Goal: Task Accomplishment & Management: Manage account settings

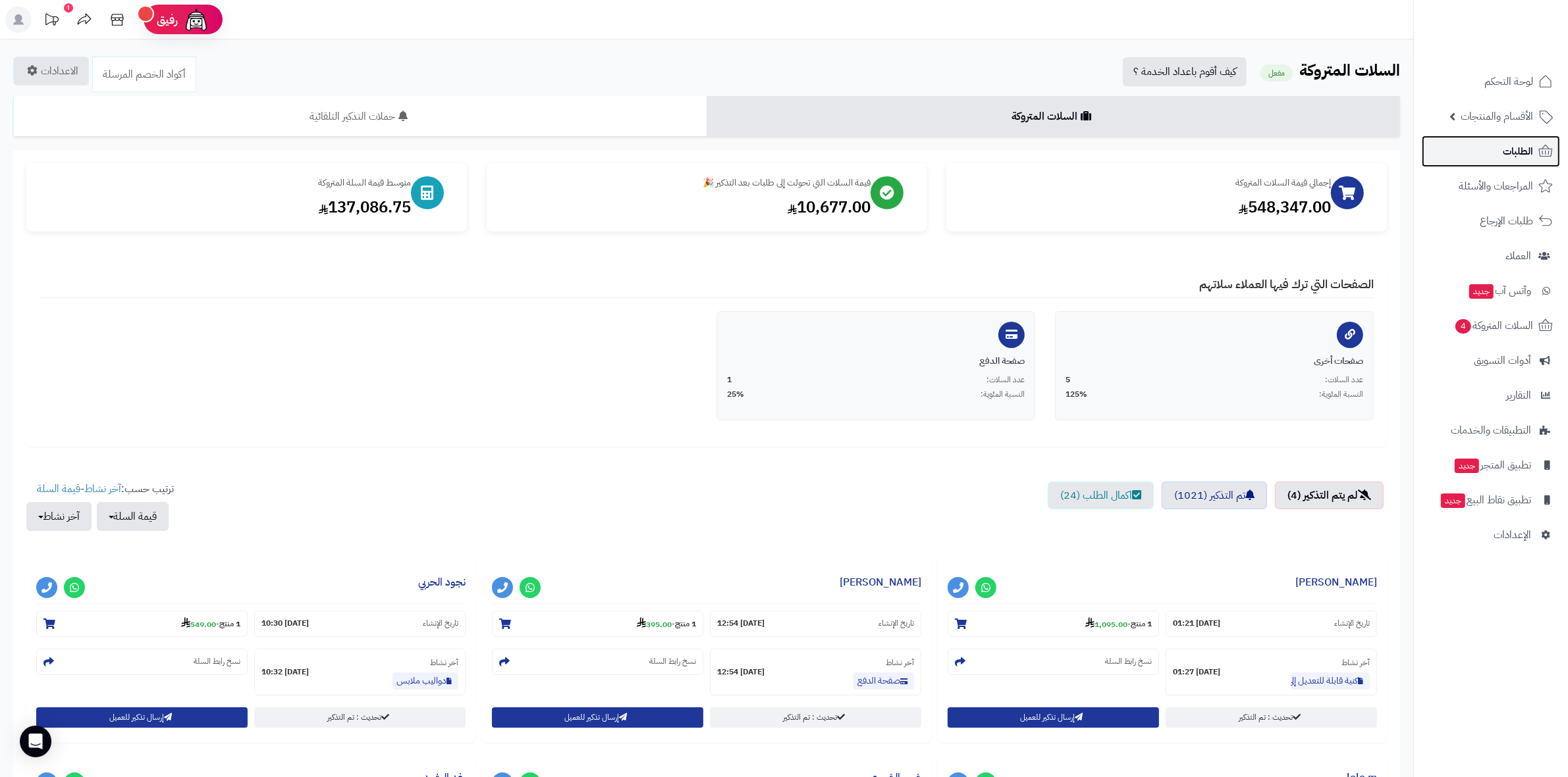
click at [1486, 150] on link "الطلبات" at bounding box center [1490, 152] width 139 height 31
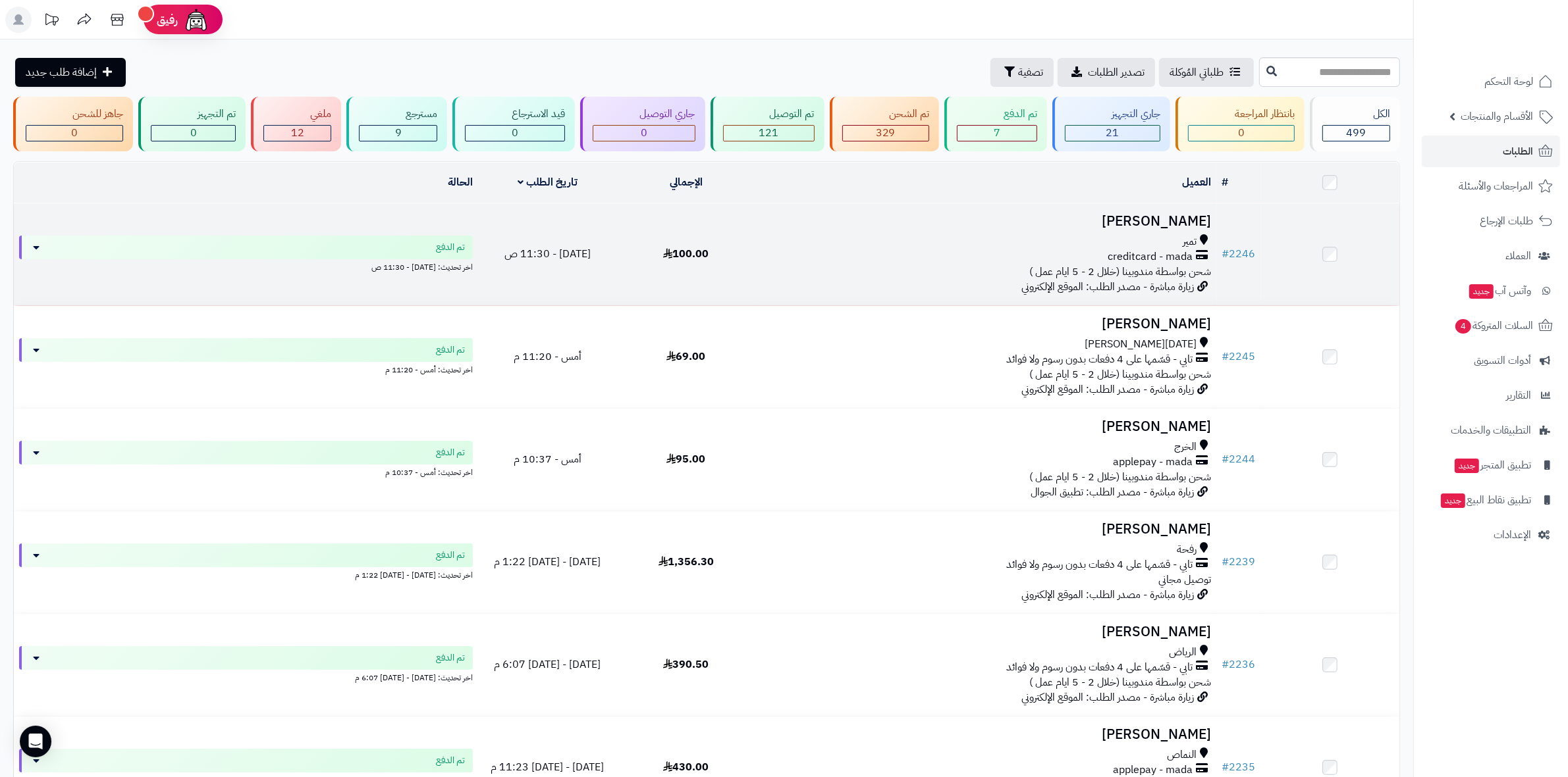
click at [1169, 215] on h3 "فيصل الفيصل" at bounding box center [985, 221] width 451 height 15
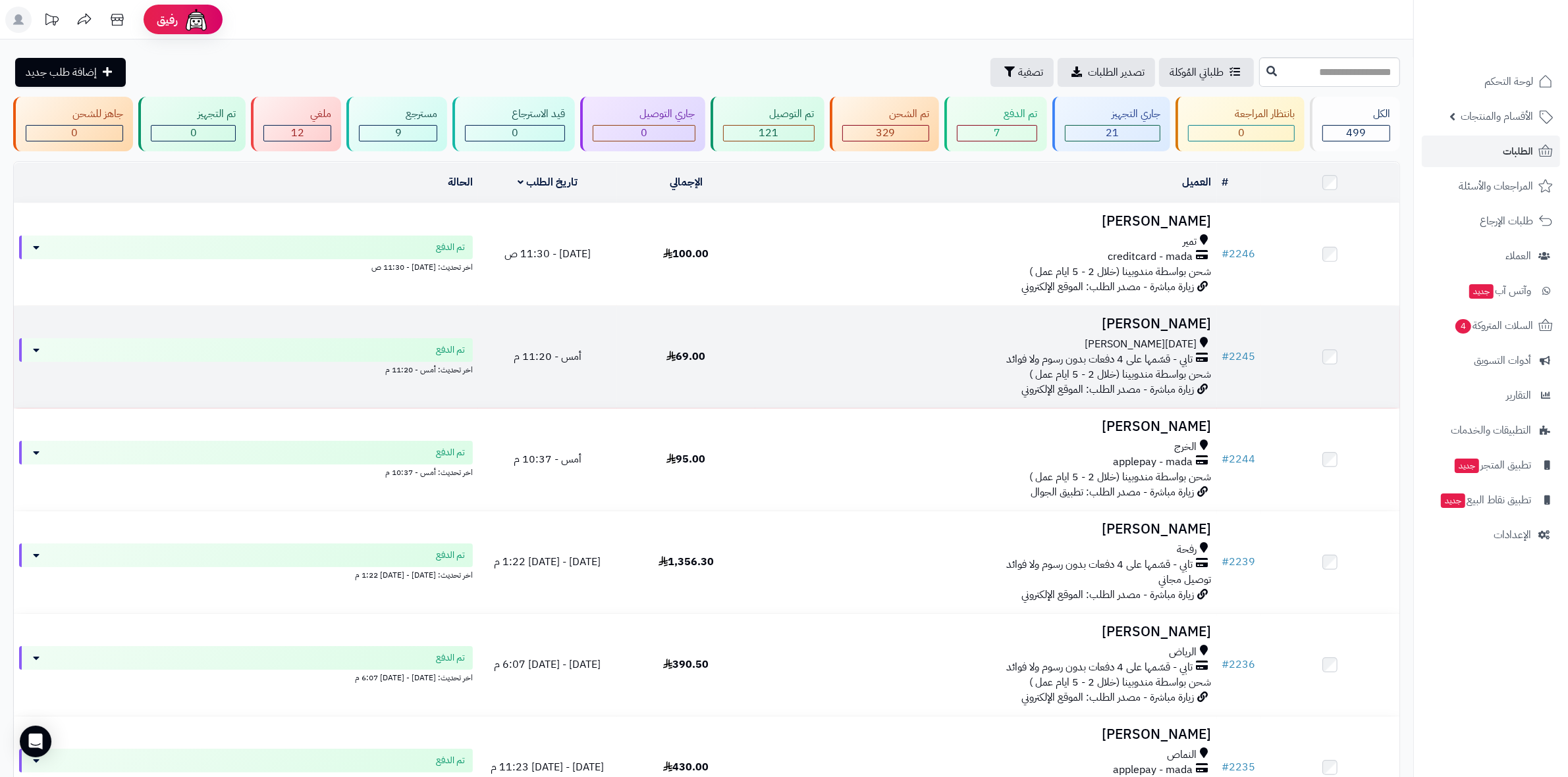
click at [1172, 319] on h3 "[PERSON_NAME]" at bounding box center [985, 323] width 451 height 15
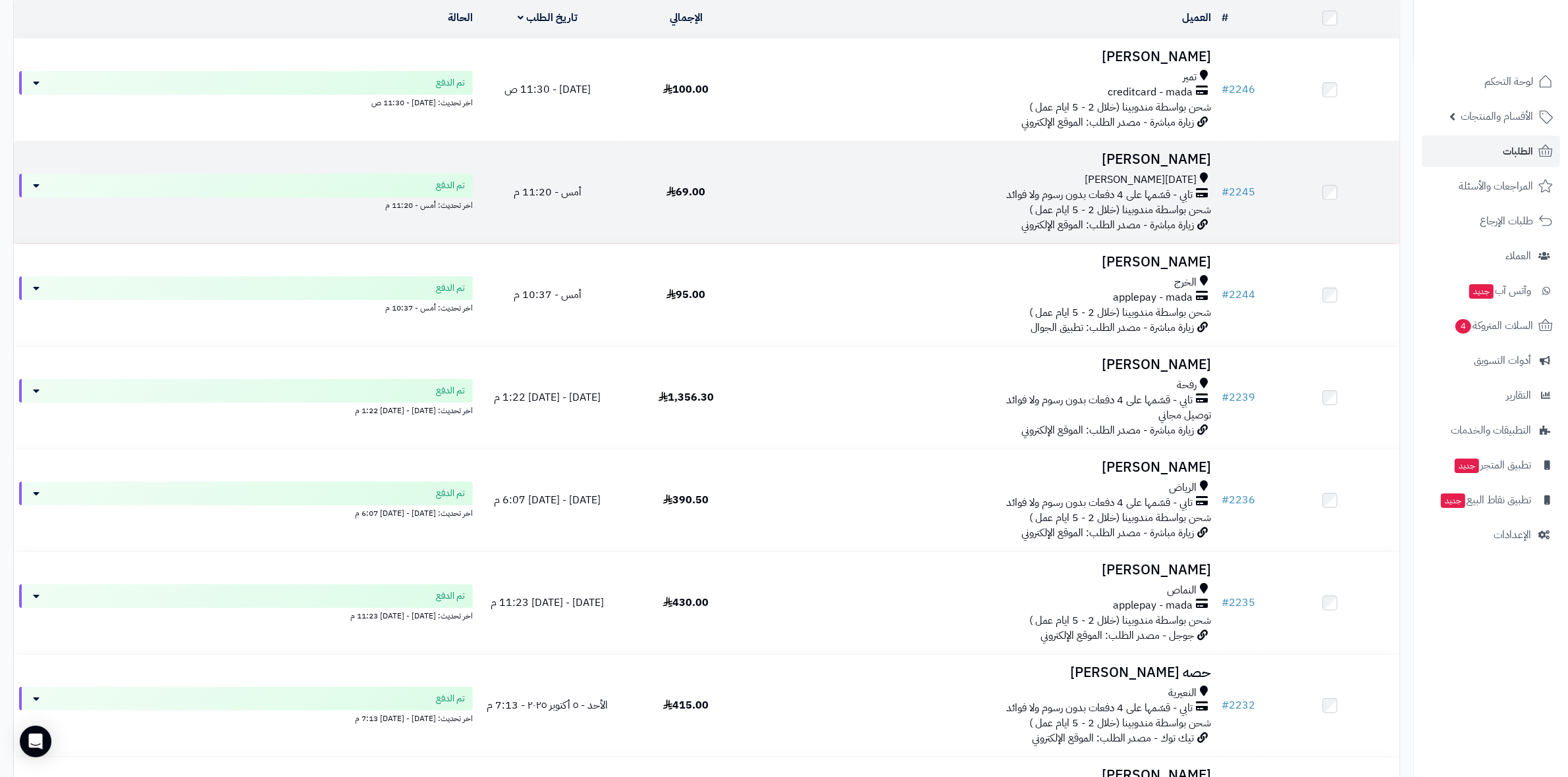
scroll to position [247, 0]
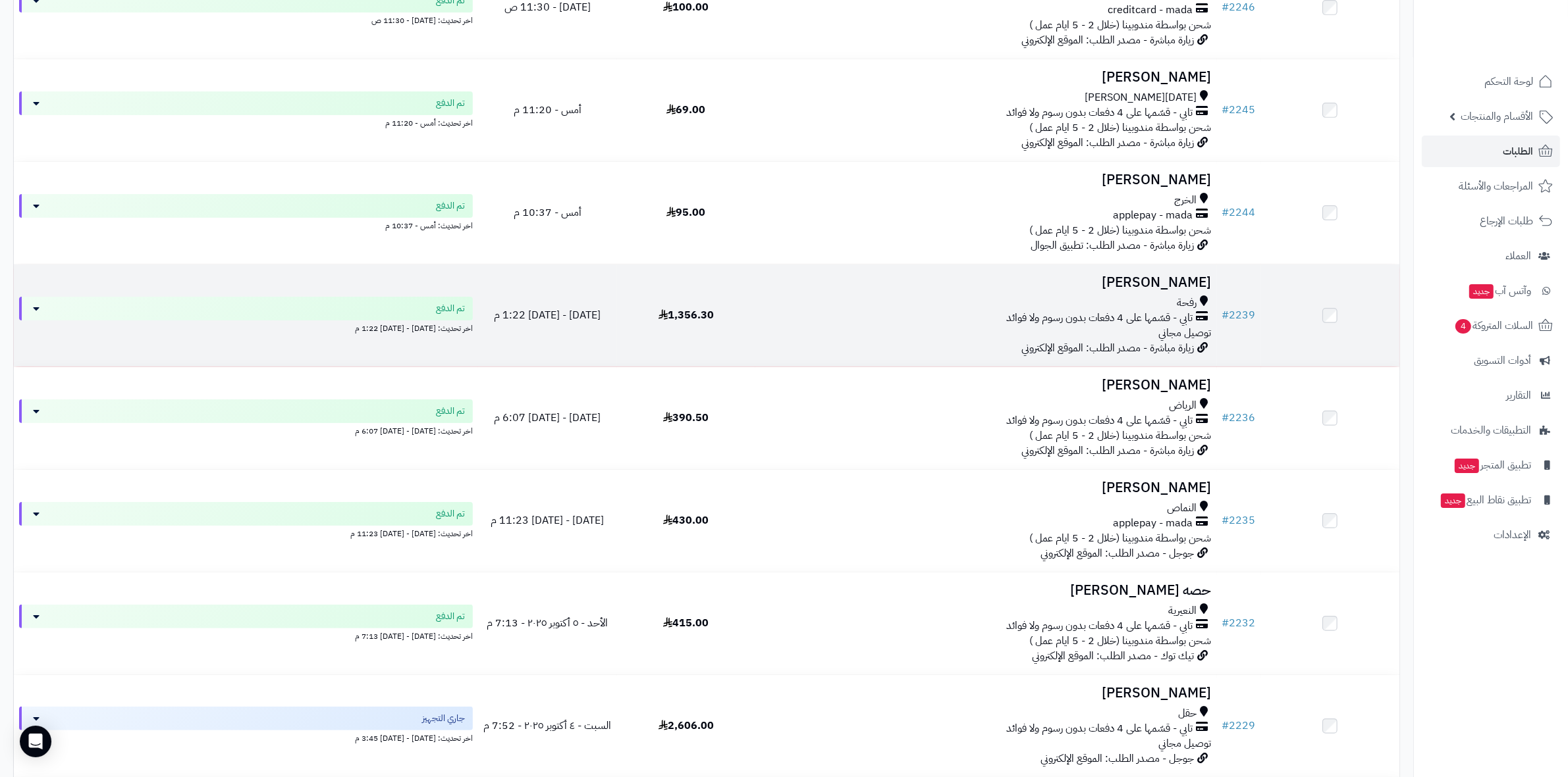
click at [1192, 287] on h3 "وداد الشمري" at bounding box center [985, 282] width 451 height 15
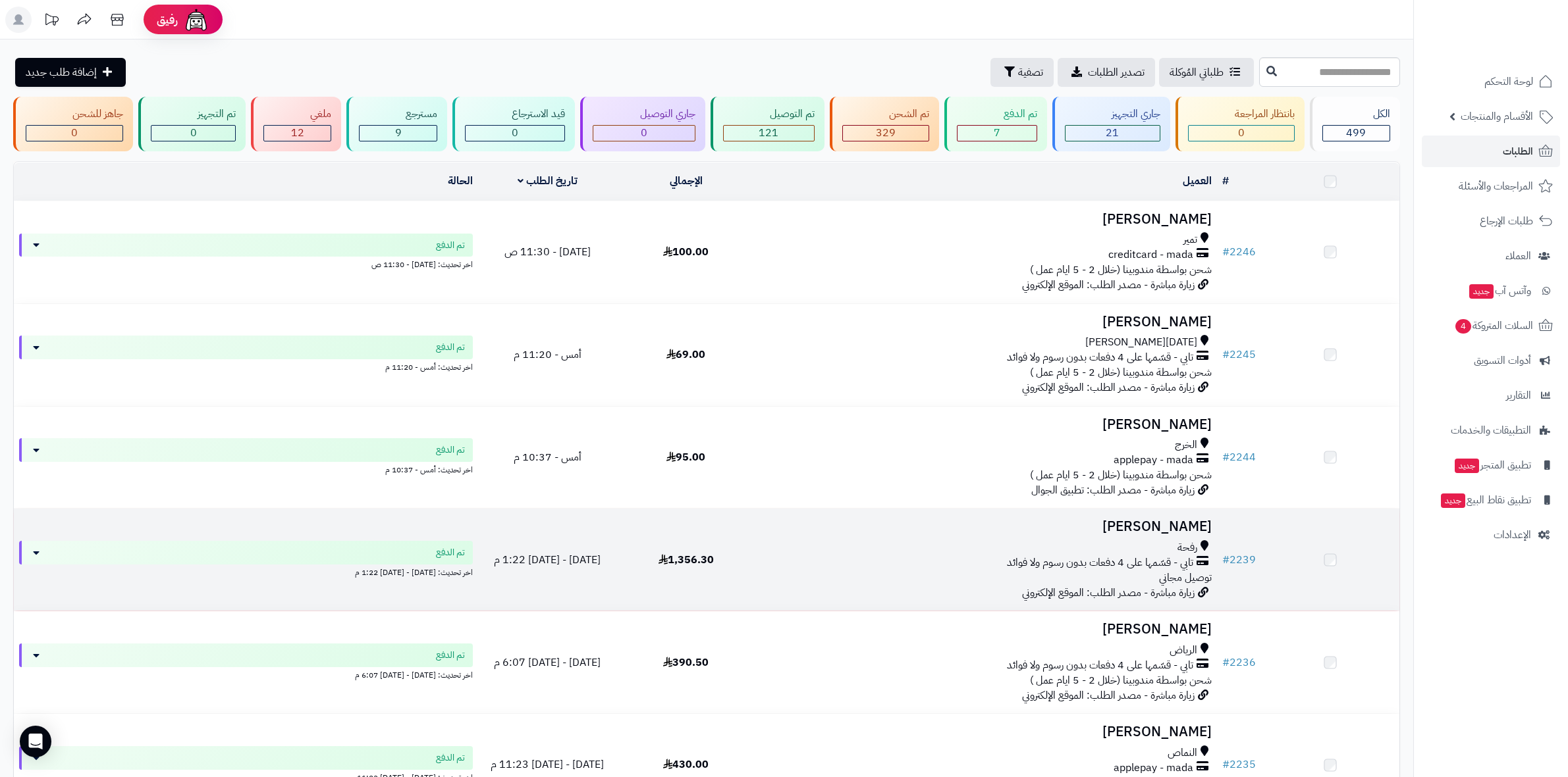
scroll to position [247, 0]
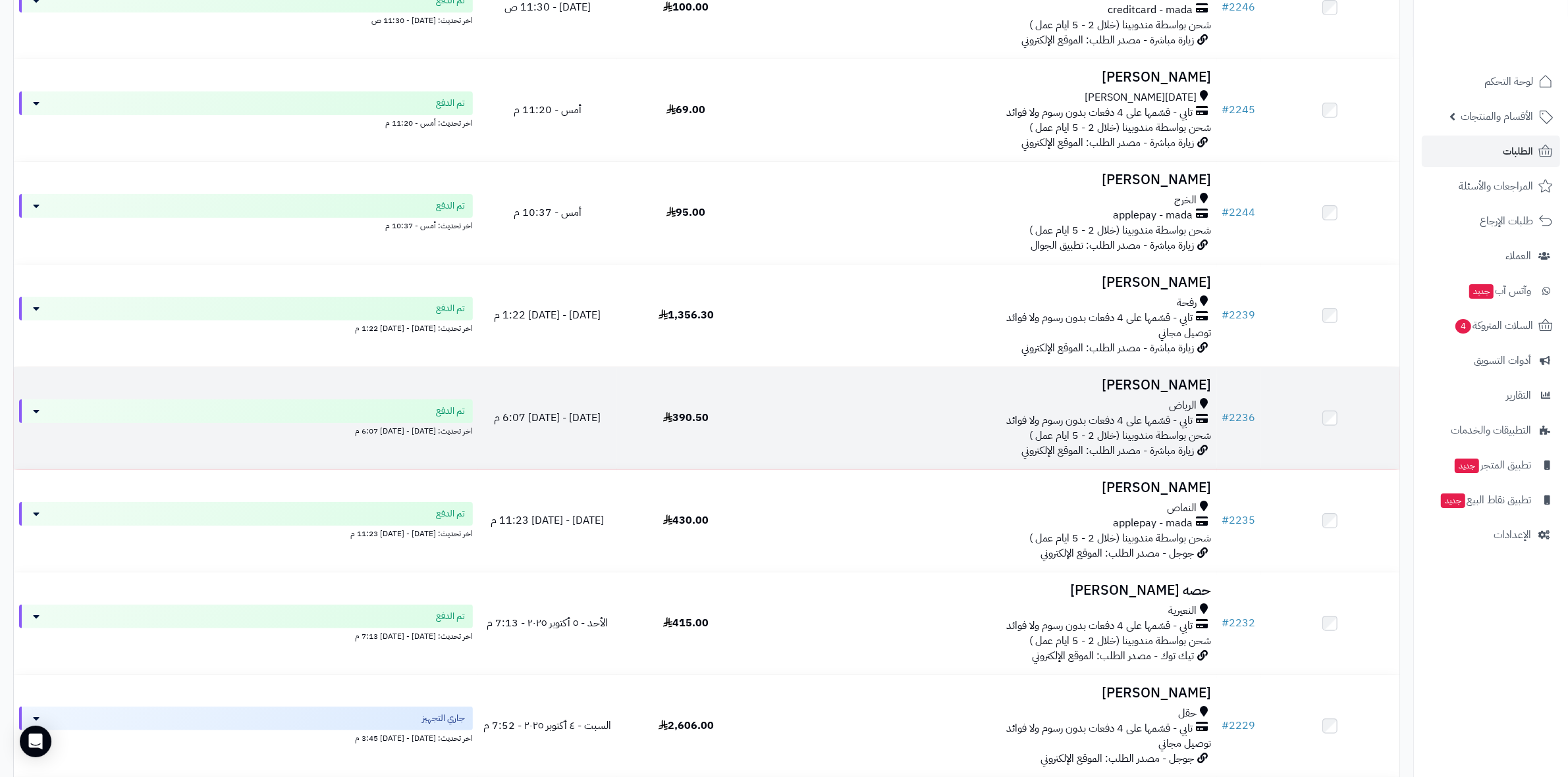
click at [1207, 378] on h3 "فهد العمري" at bounding box center [985, 385] width 451 height 15
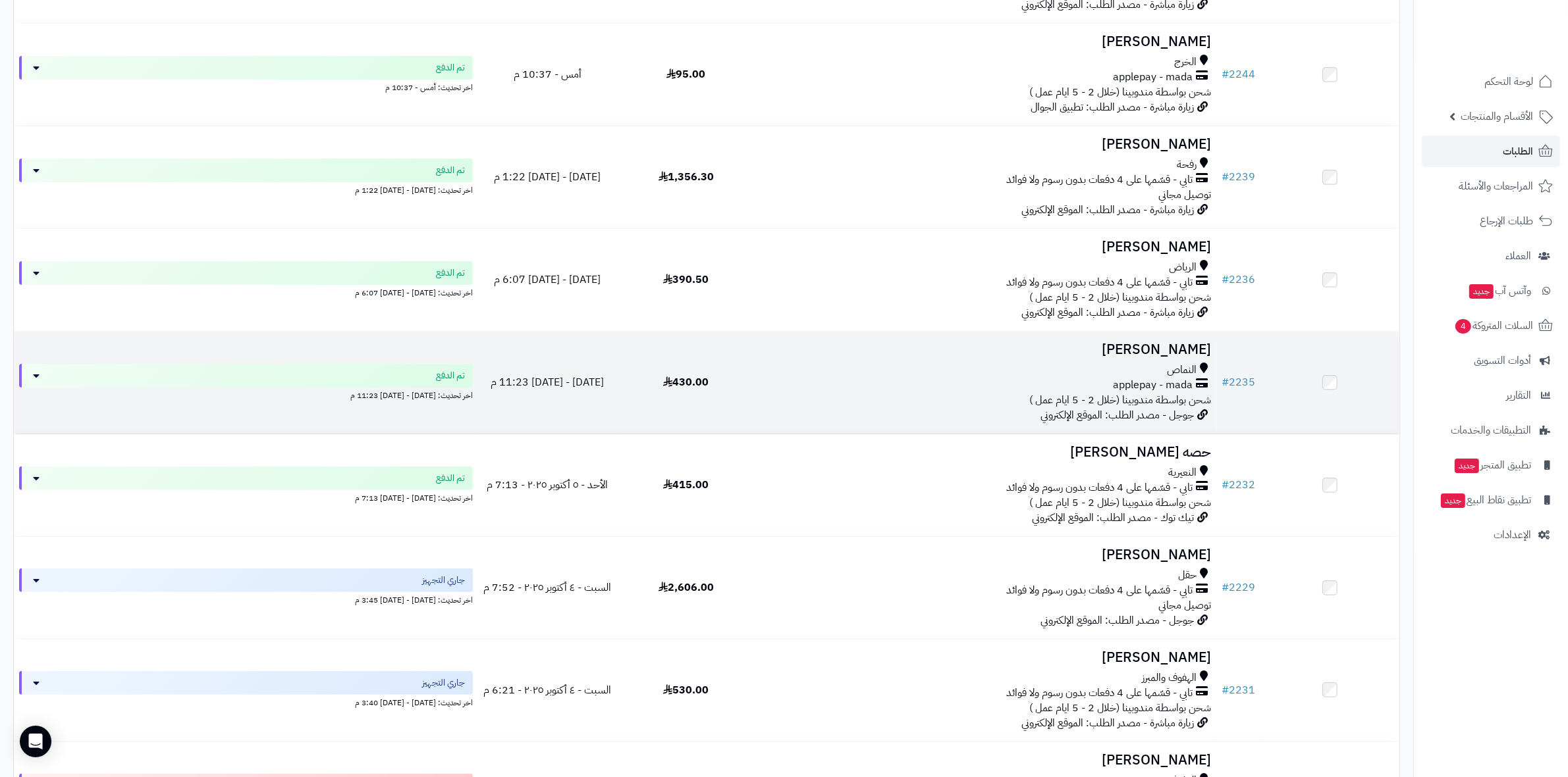
scroll to position [411, 0]
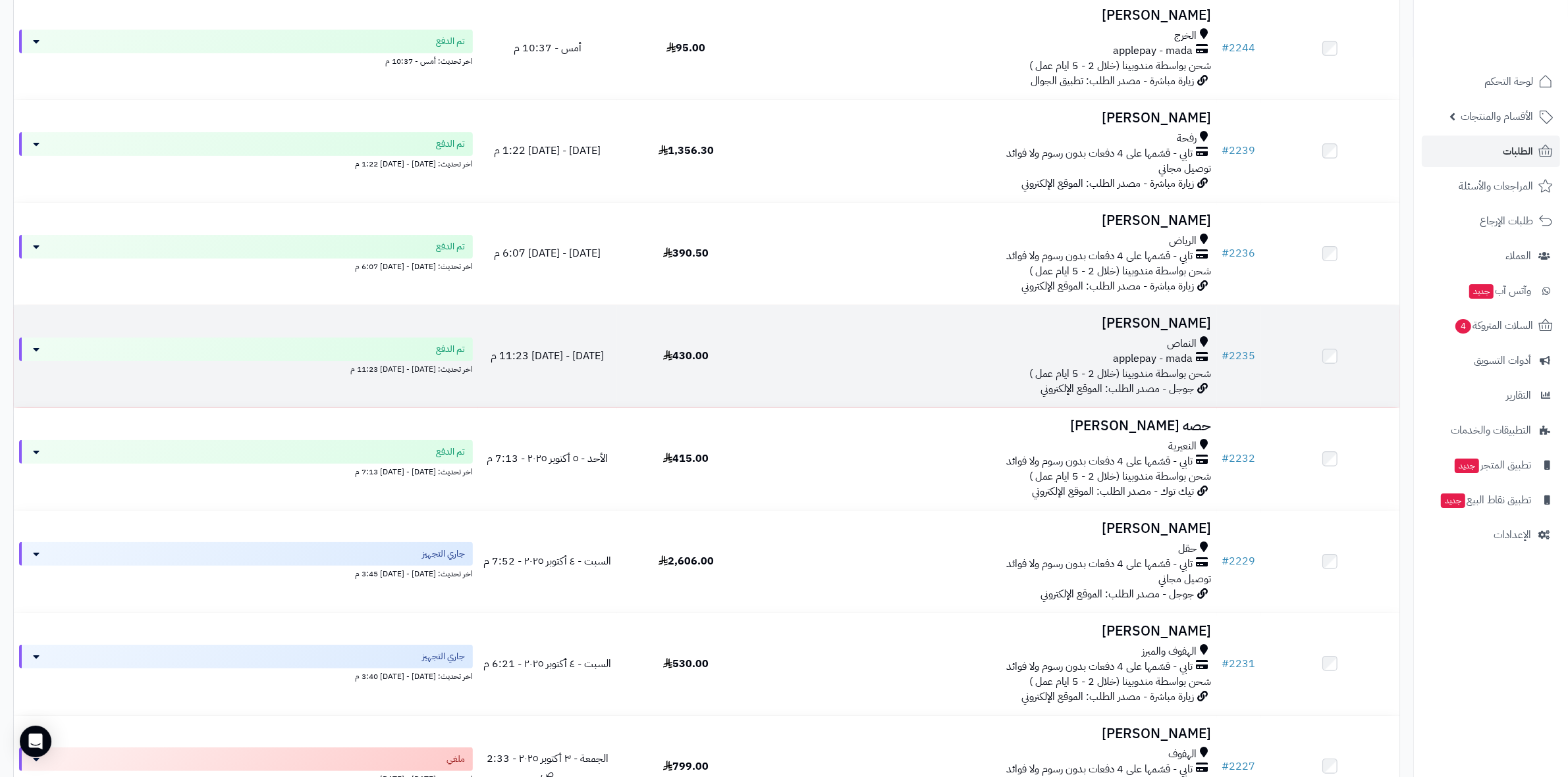
click at [1197, 316] on h3 "Somaya Alshehri" at bounding box center [985, 323] width 451 height 15
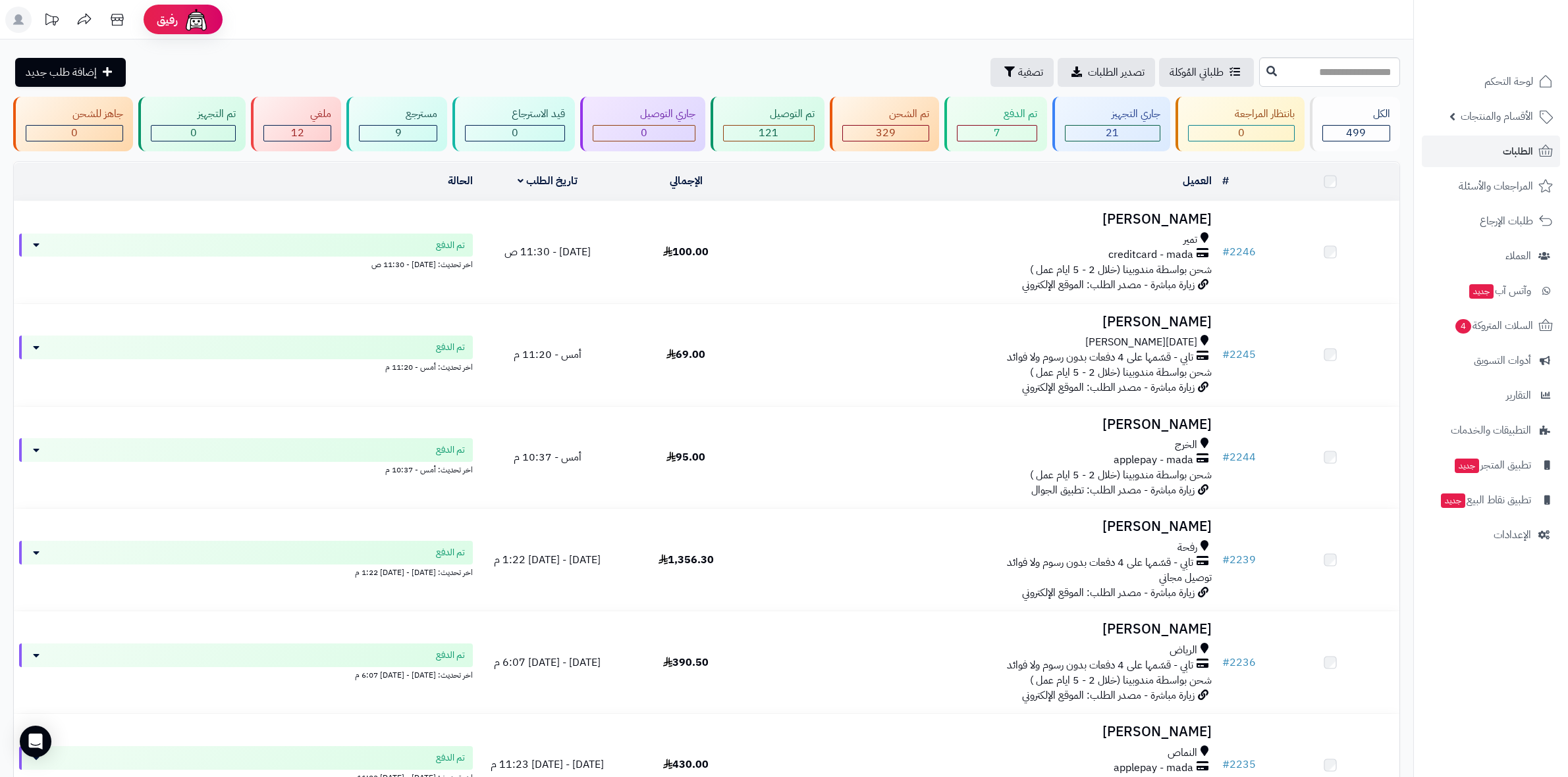
scroll to position [576, 0]
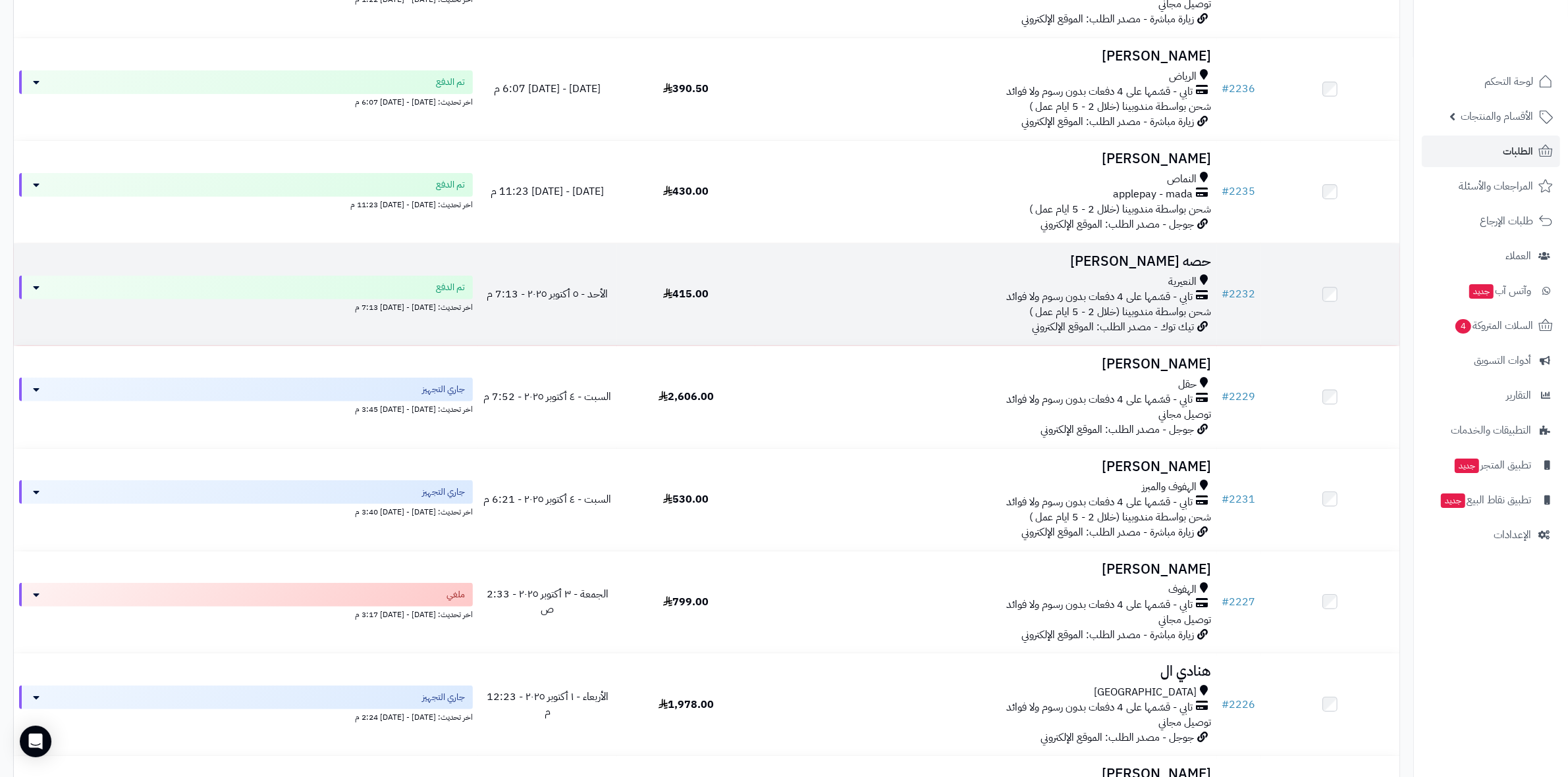
click at [1183, 264] on h3 "حصه علي اليامي" at bounding box center [985, 261] width 451 height 15
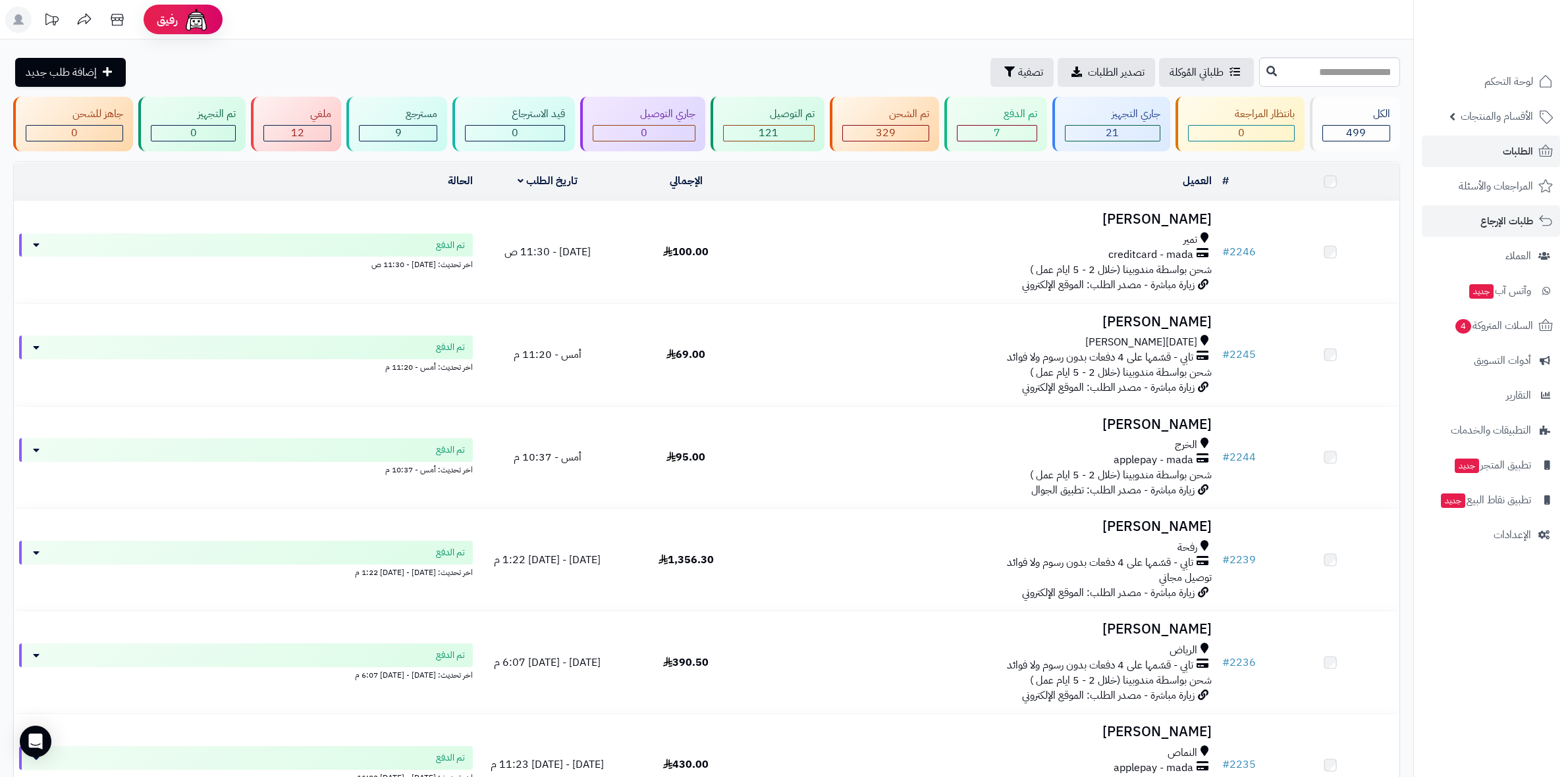
scroll to position [576, 0]
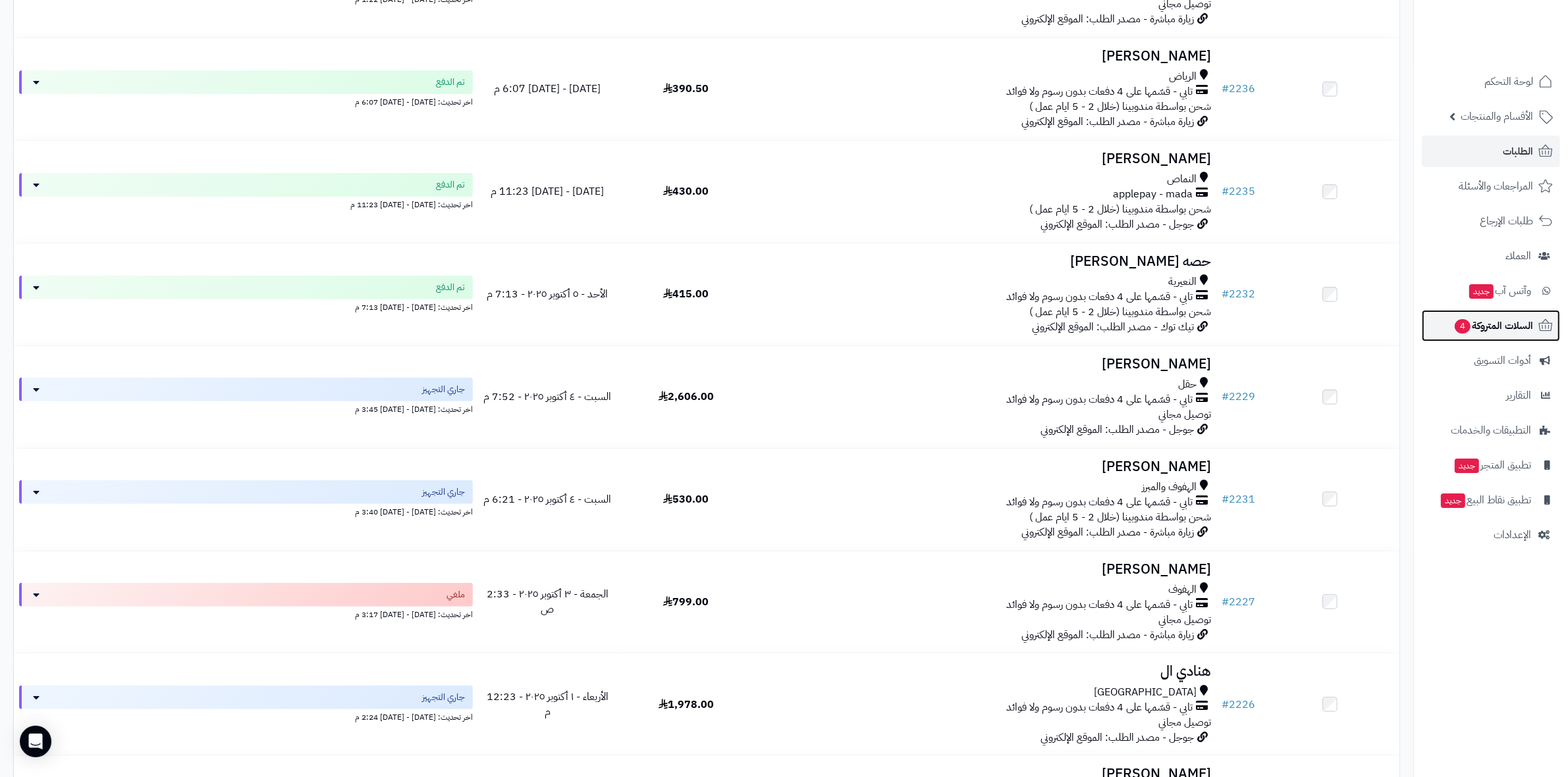
click at [1496, 319] on span "السلات المتروكة 4" at bounding box center [1492, 325] width 79 height 18
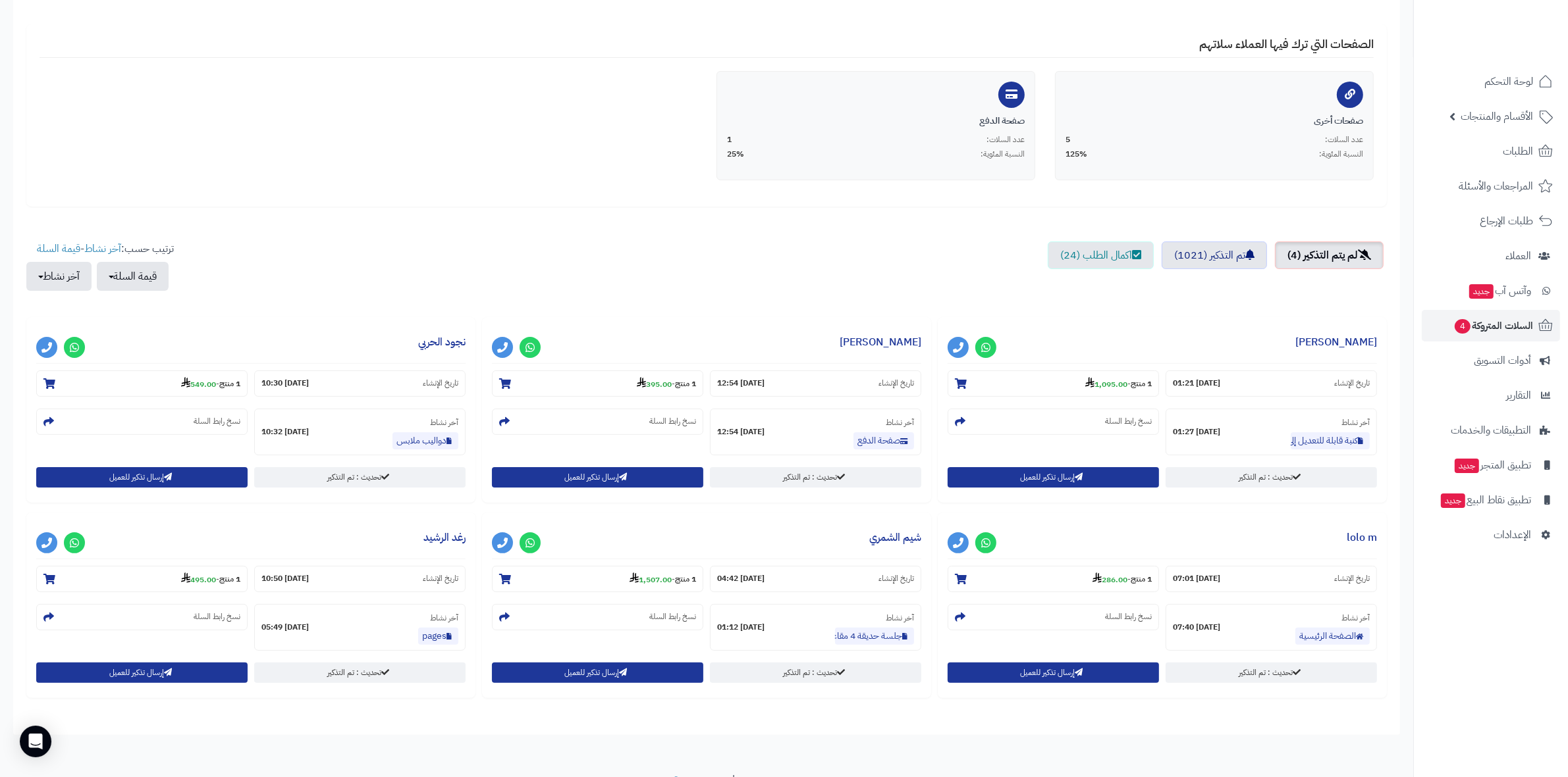
scroll to position [247, 0]
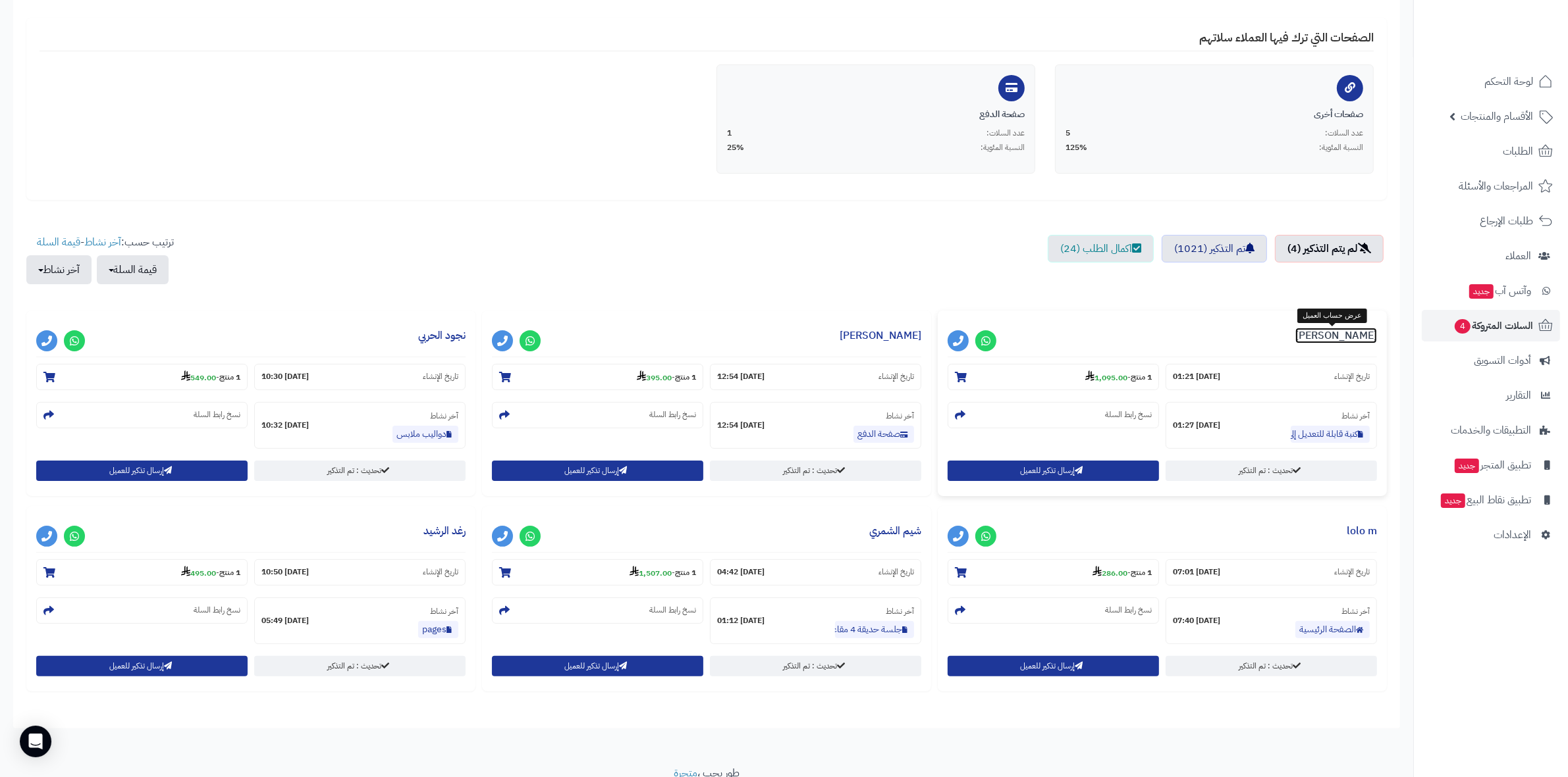
click at [1318, 333] on link "[PERSON_NAME]" at bounding box center [1336, 335] width 82 height 16
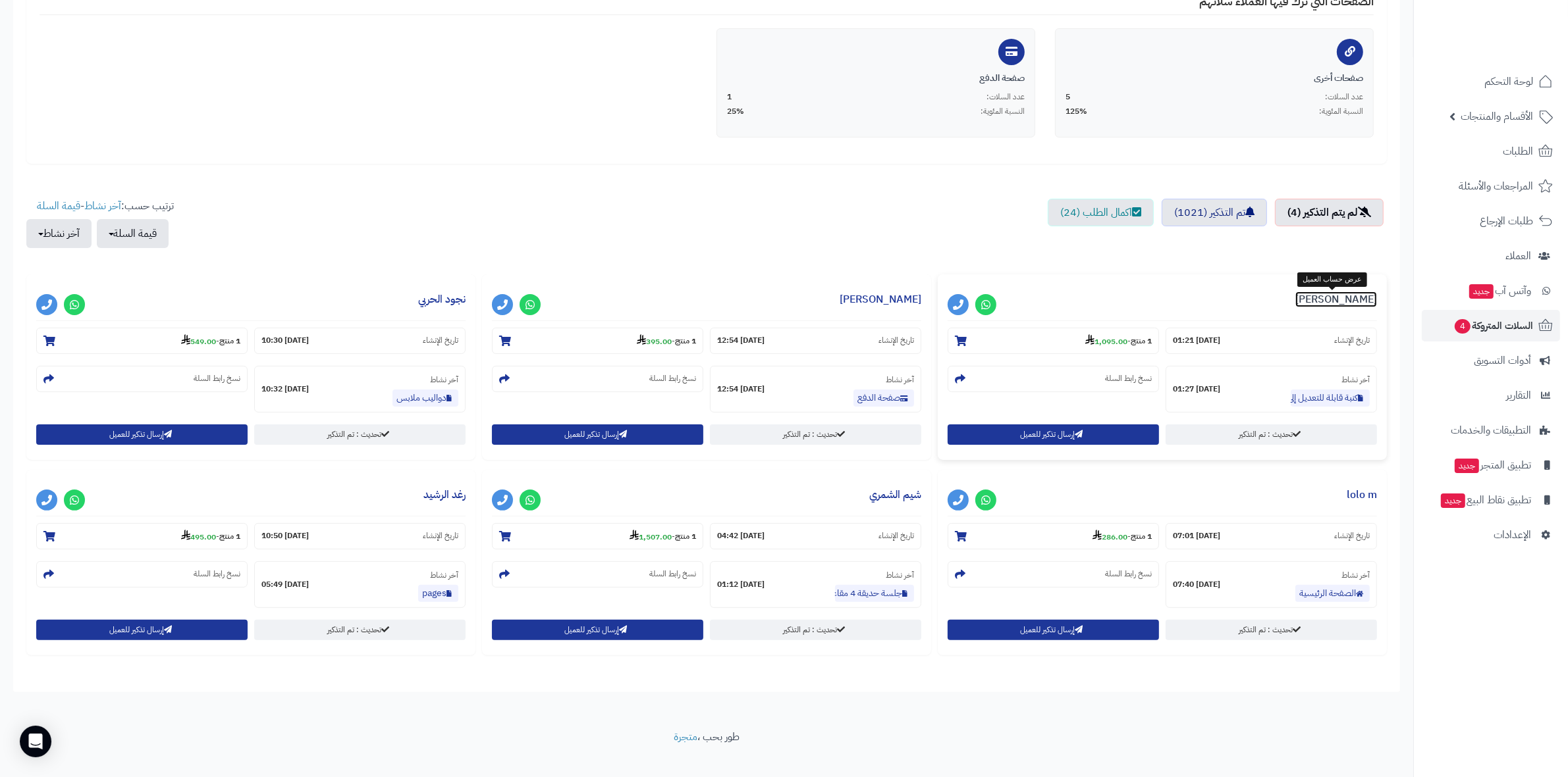
scroll to position [302, 0]
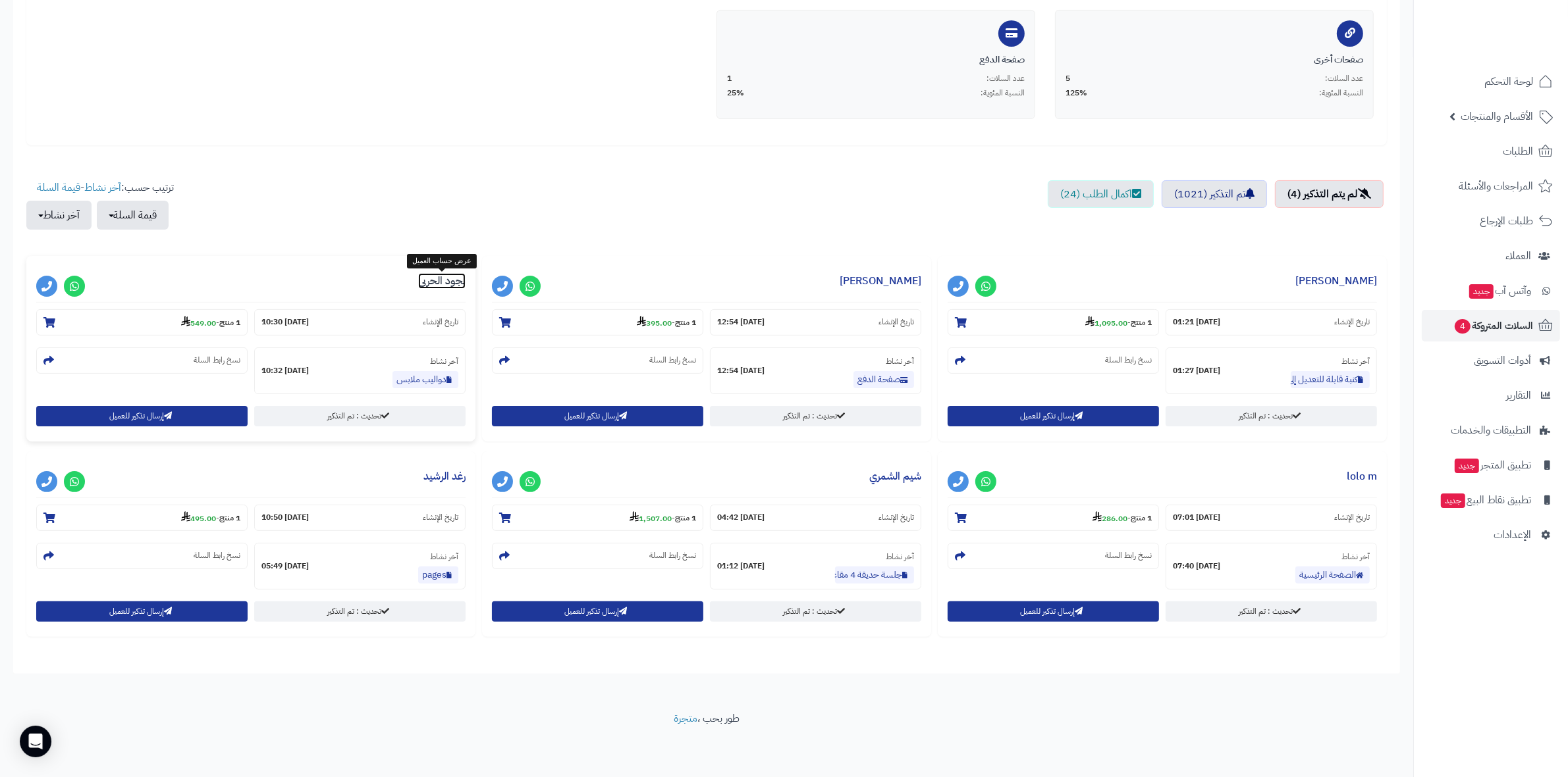
click at [452, 284] on link "نجود الحربي" at bounding box center [442, 280] width 47 height 16
click at [893, 275] on link "ساره الحربي" at bounding box center [880, 280] width 82 height 16
click at [889, 276] on link "[PERSON_NAME]" at bounding box center [880, 280] width 82 height 16
click at [1309, 281] on link "[PERSON_NAME]" at bounding box center [1336, 280] width 82 height 16
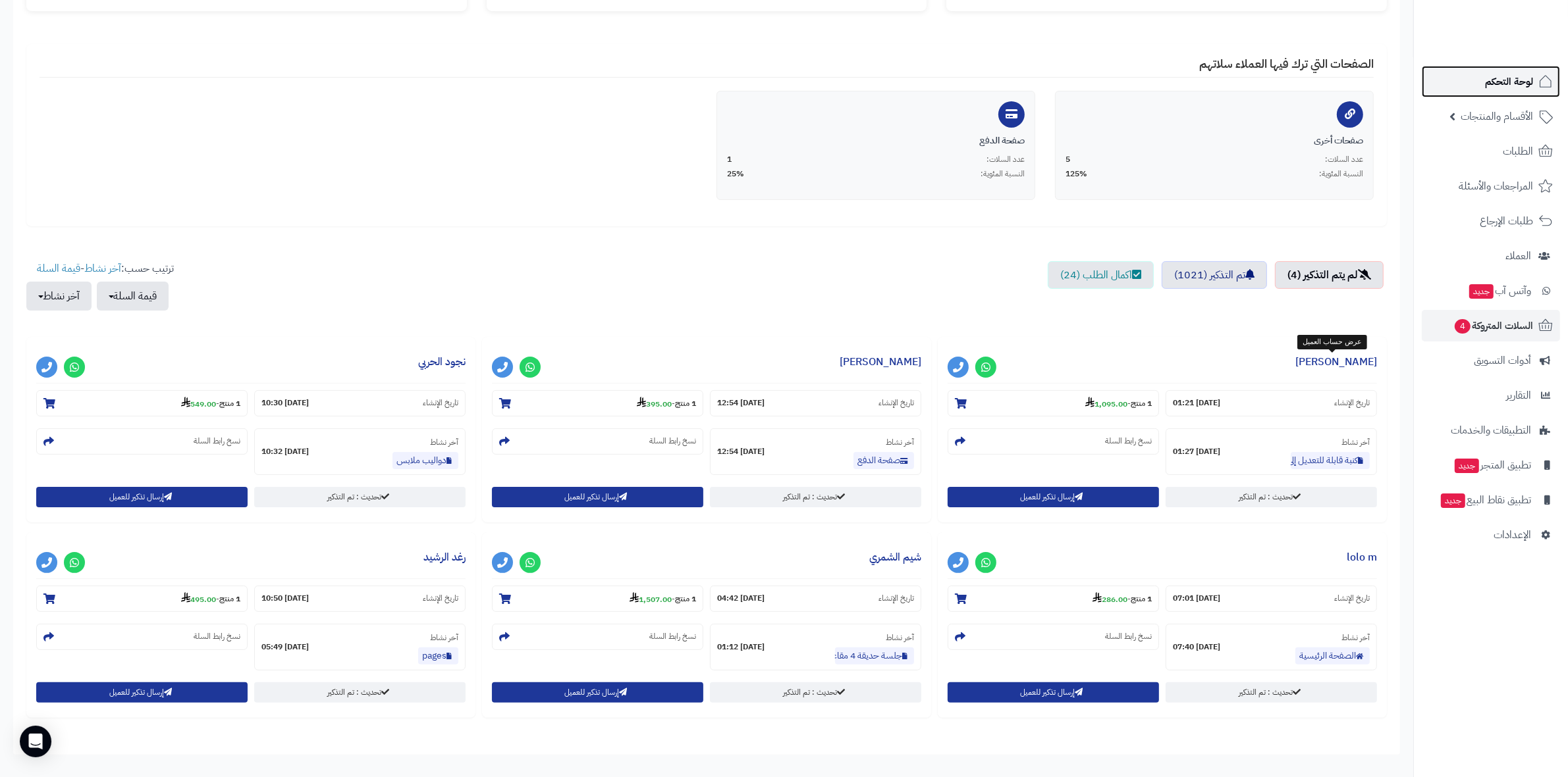
click at [1492, 80] on span "لوحة التحكم" at bounding box center [1508, 81] width 48 height 18
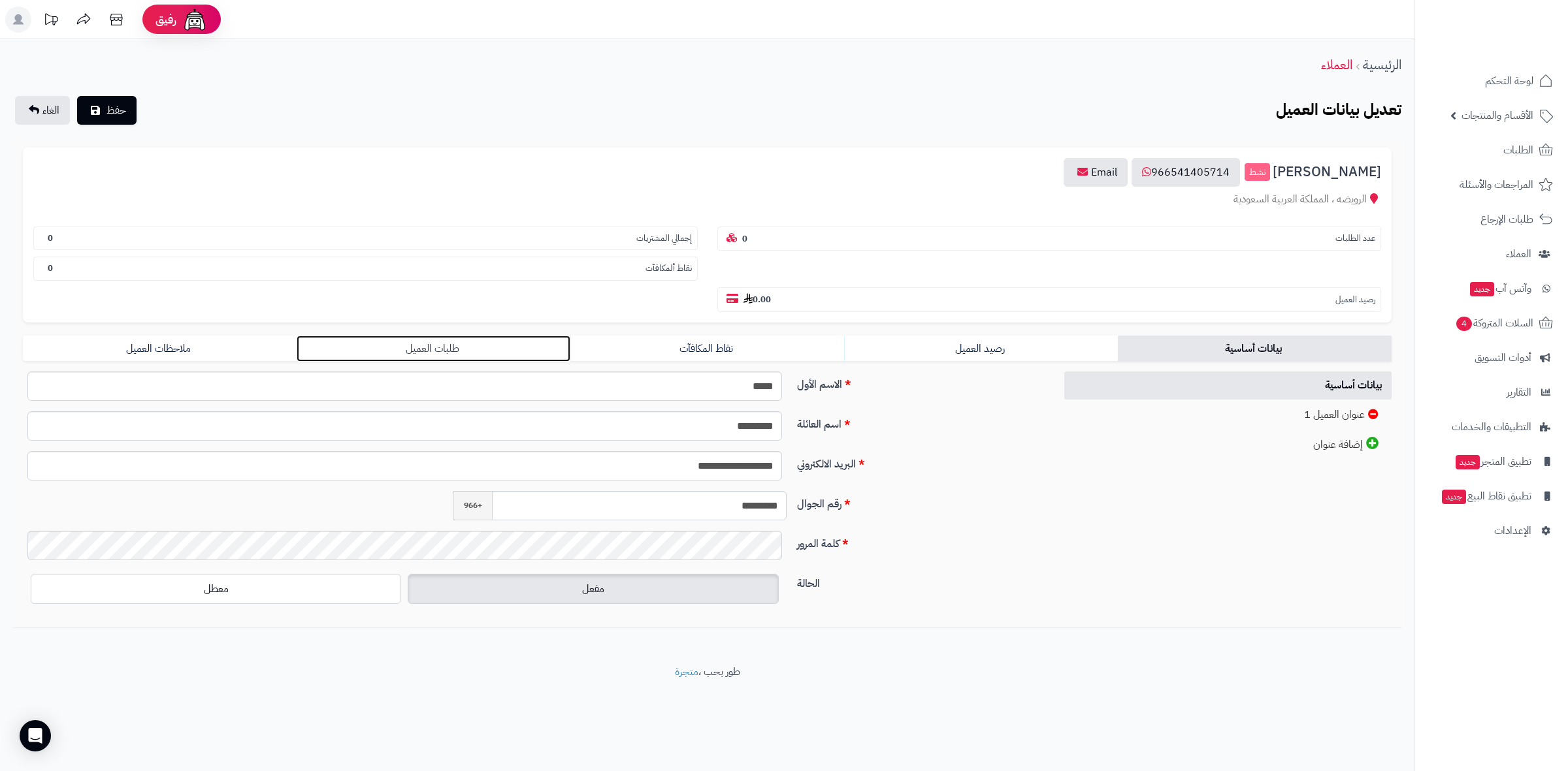
click at [458, 335] on link "طلبات العميل" at bounding box center [433, 348] width 274 height 26
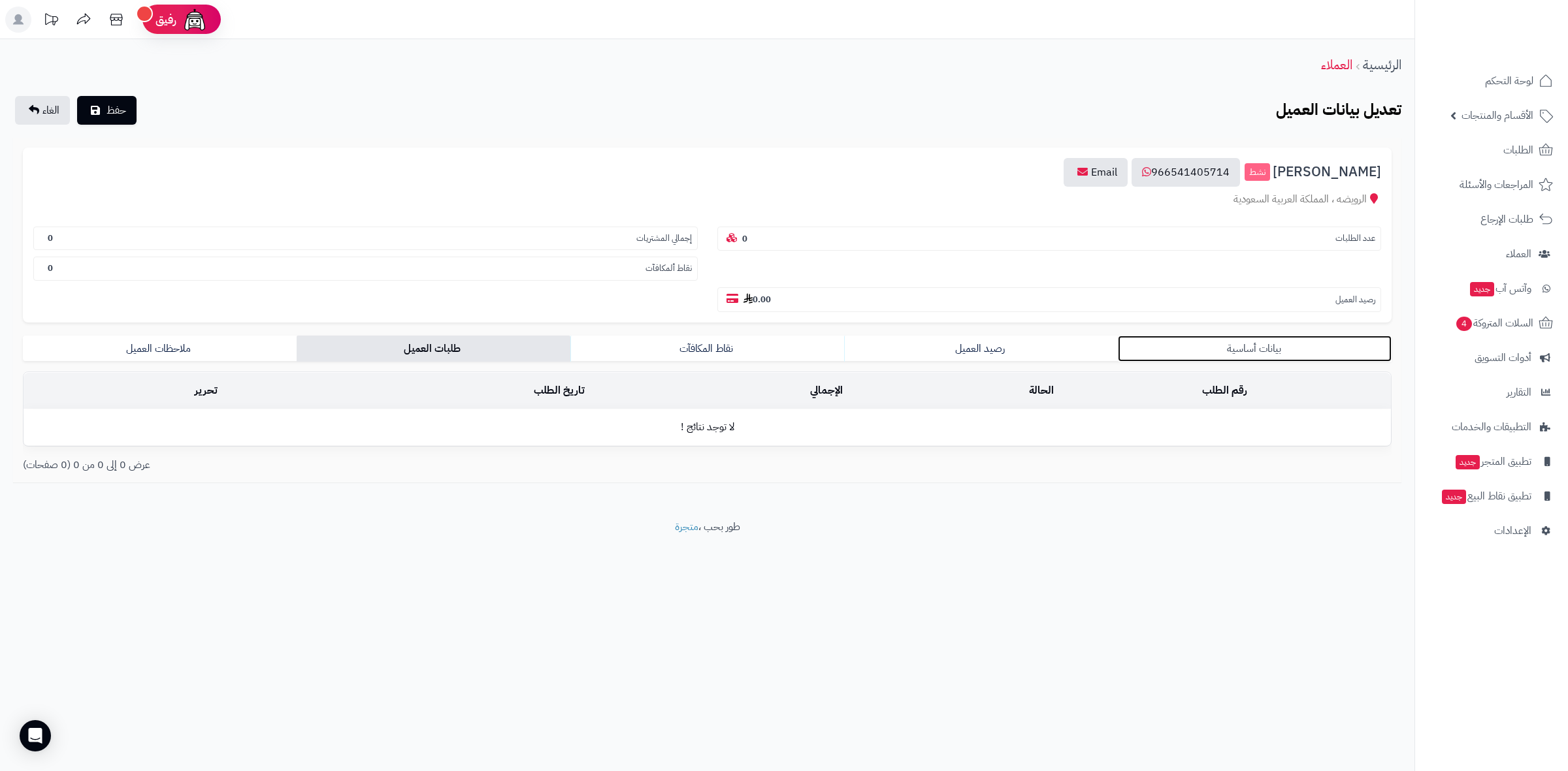
click at [1261, 335] on link "بيانات أساسية" at bounding box center [1254, 348] width 274 height 26
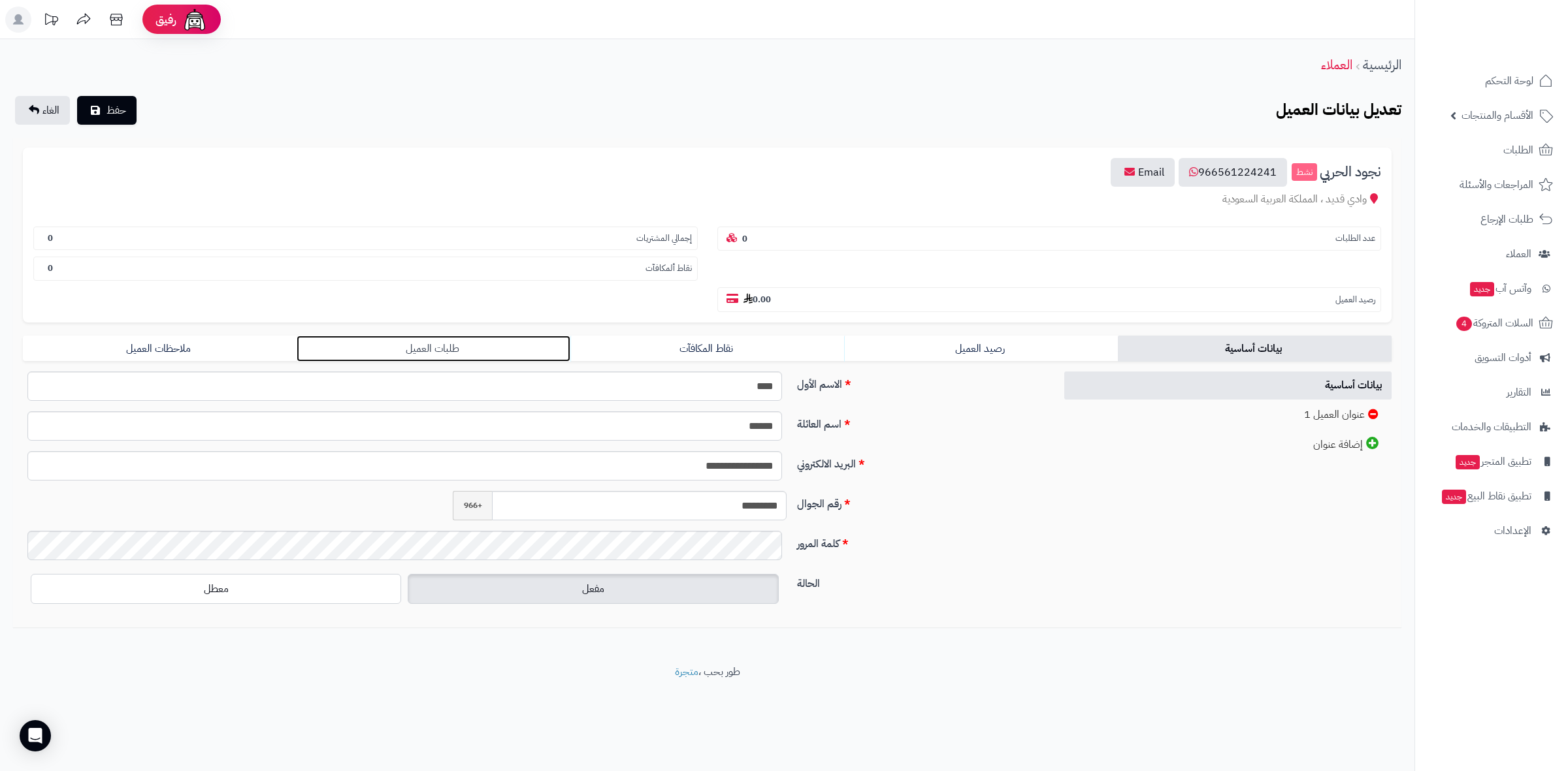
click at [426, 335] on link "طلبات العميل" at bounding box center [433, 348] width 274 height 26
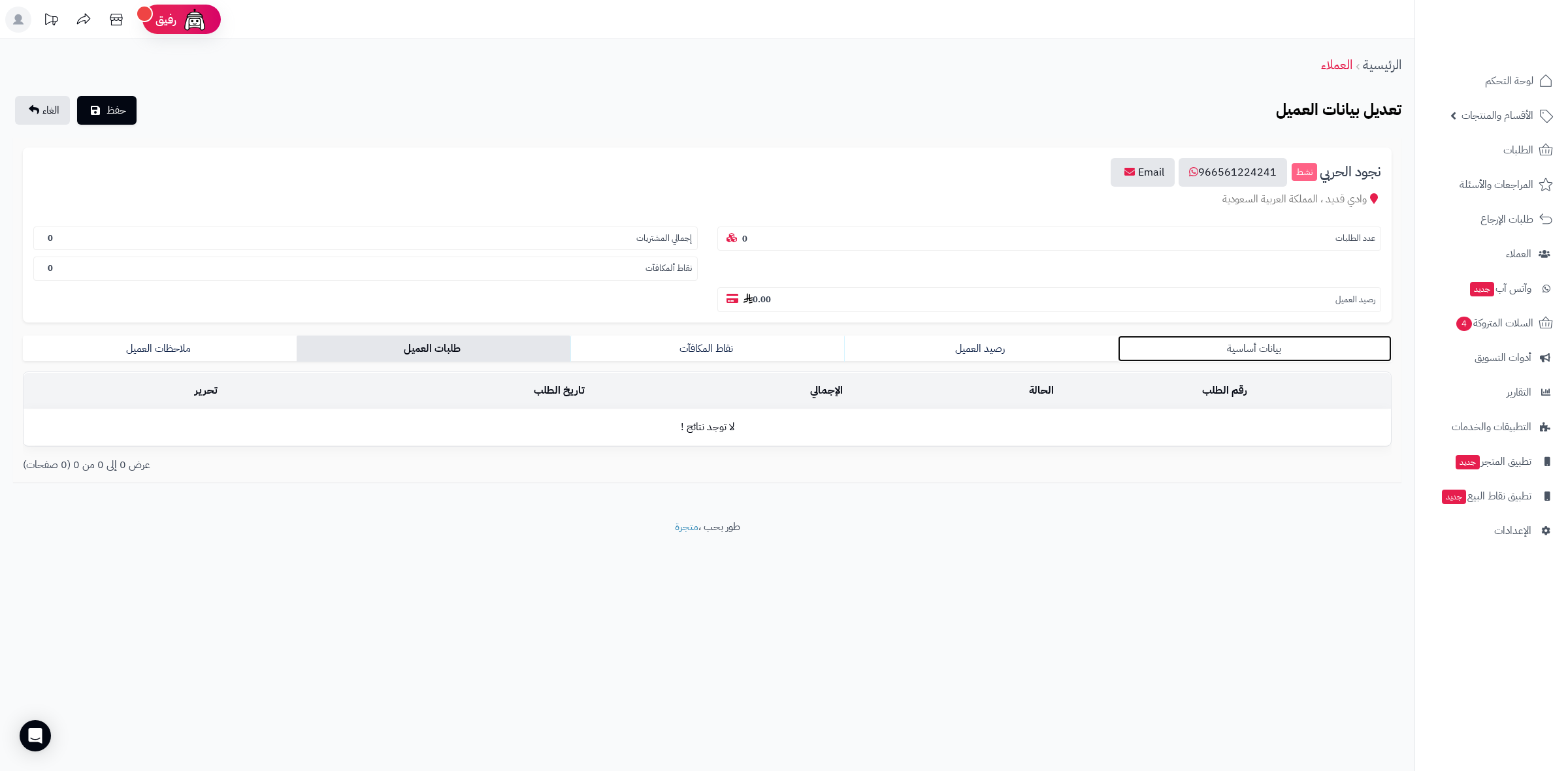
click at [1224, 335] on link "بيانات أساسية" at bounding box center [1254, 348] width 274 height 26
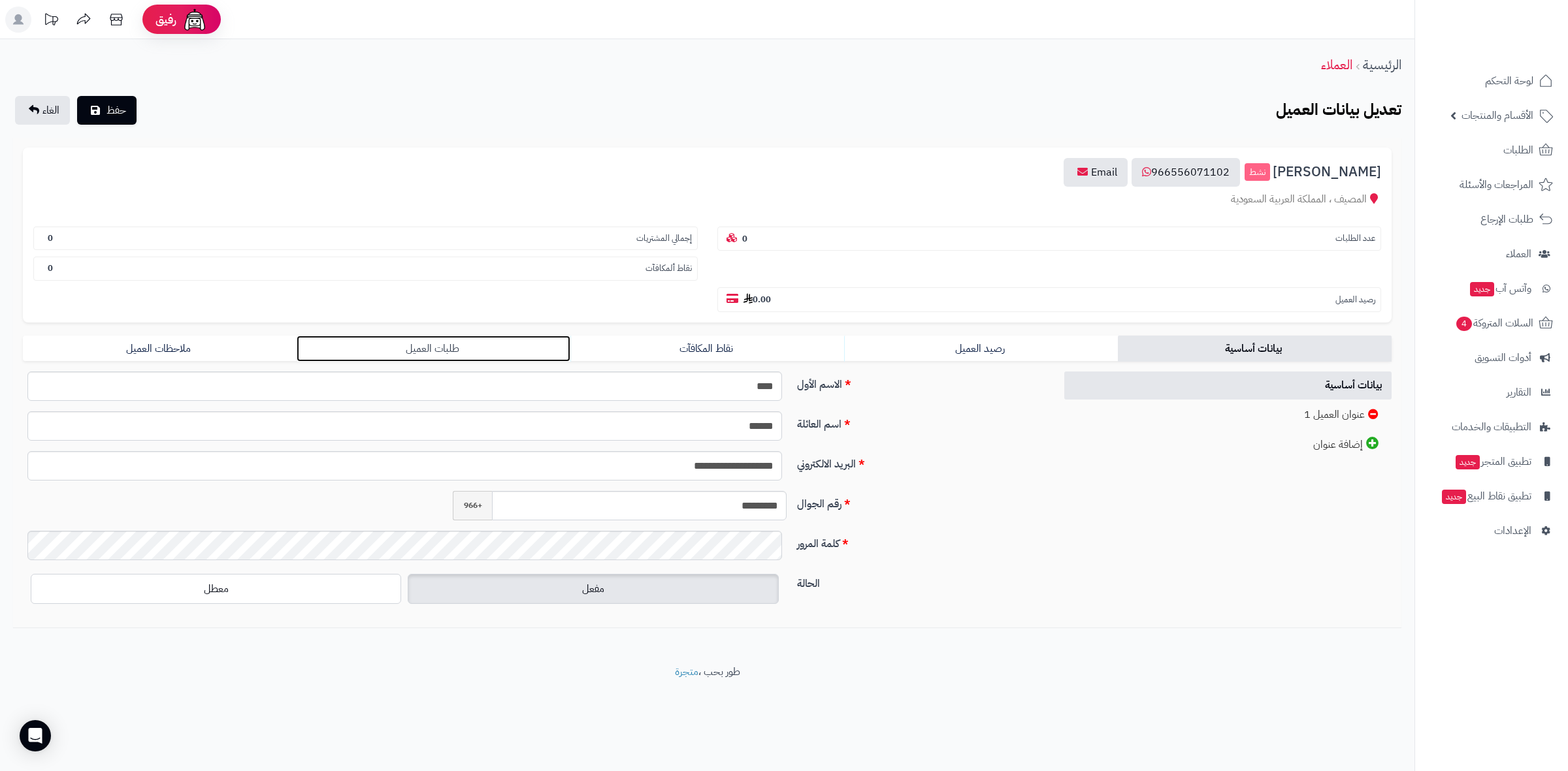
drag, startPoint x: 426, startPoint y: 322, endPoint x: 476, endPoint y: 306, distance: 52.5
click at [426, 335] on link "طلبات العميل" at bounding box center [433, 348] width 274 height 26
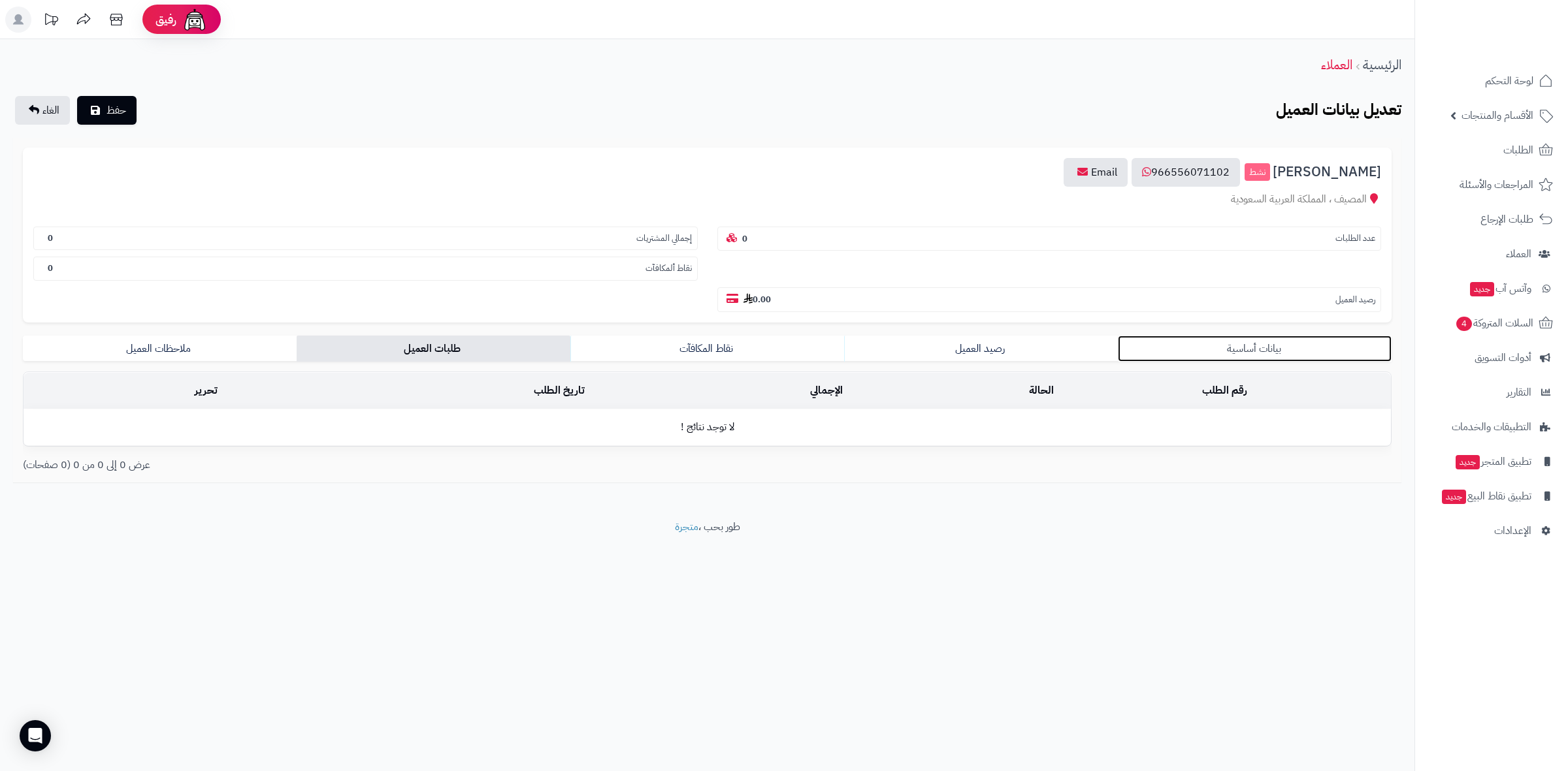
click at [1251, 335] on link "بيانات أساسية" at bounding box center [1254, 348] width 274 height 26
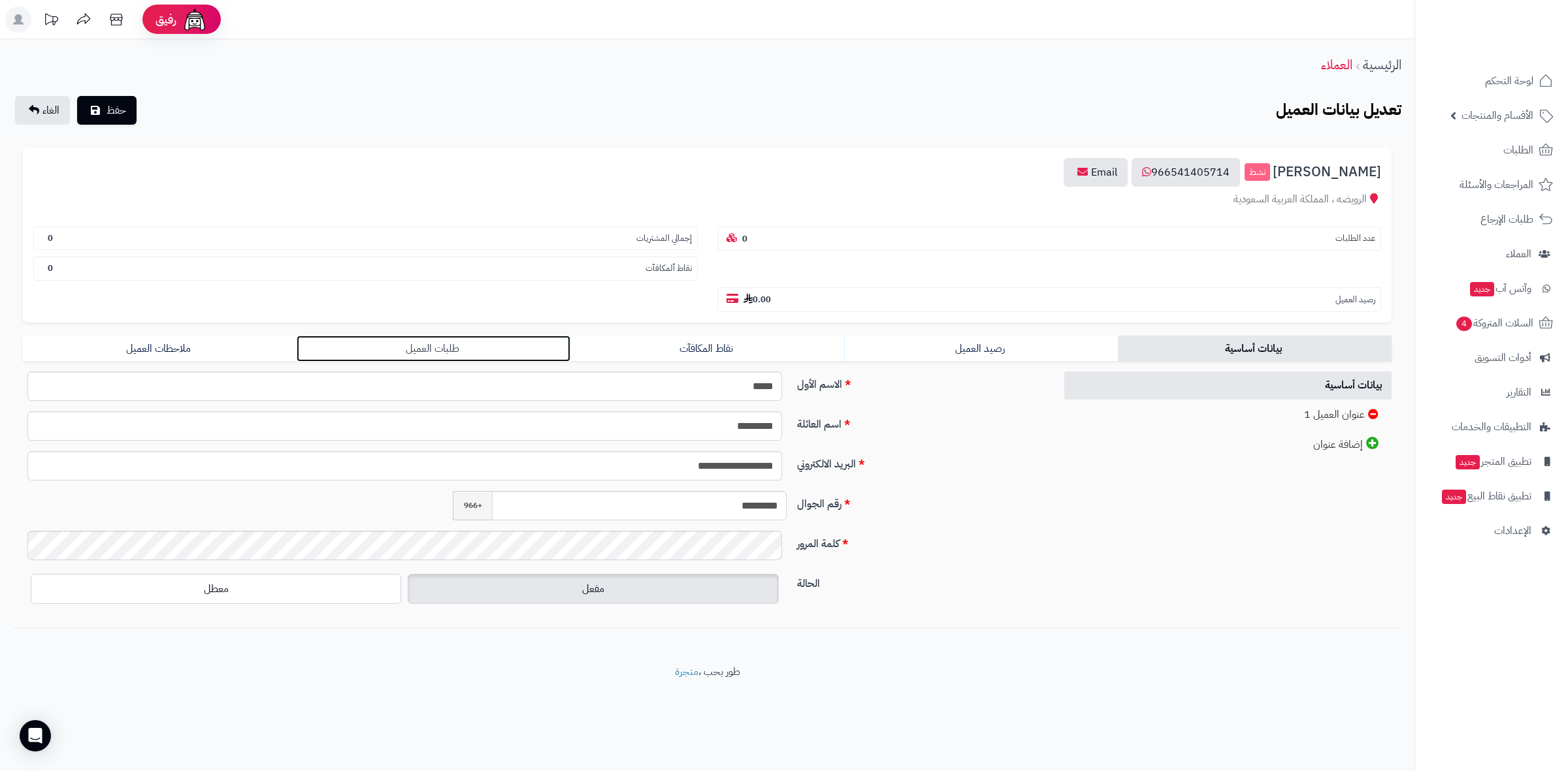
click at [445, 335] on link "طلبات العميل" at bounding box center [433, 348] width 274 height 26
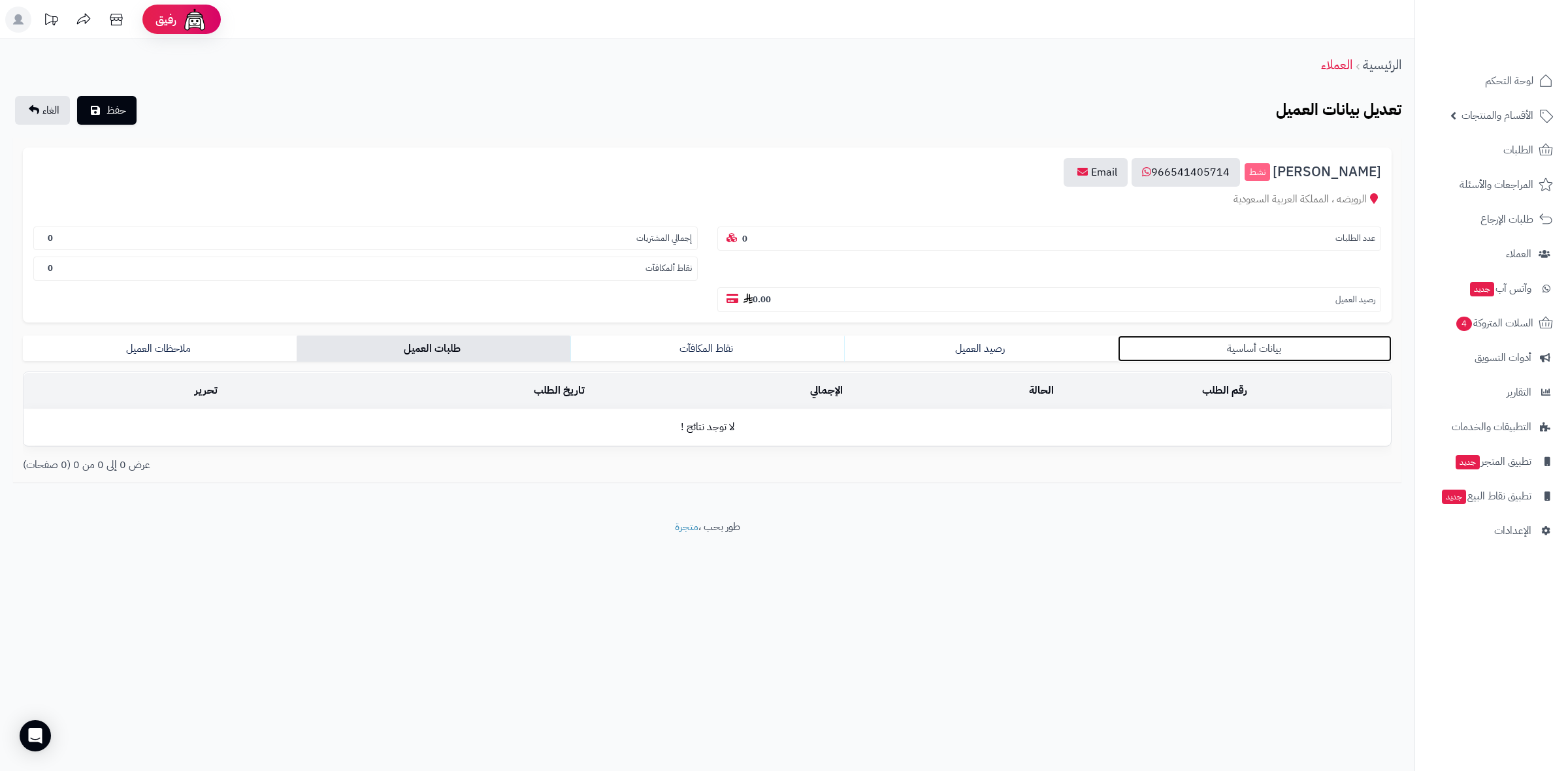
click at [1261, 335] on link "بيانات أساسية" at bounding box center [1254, 348] width 274 height 26
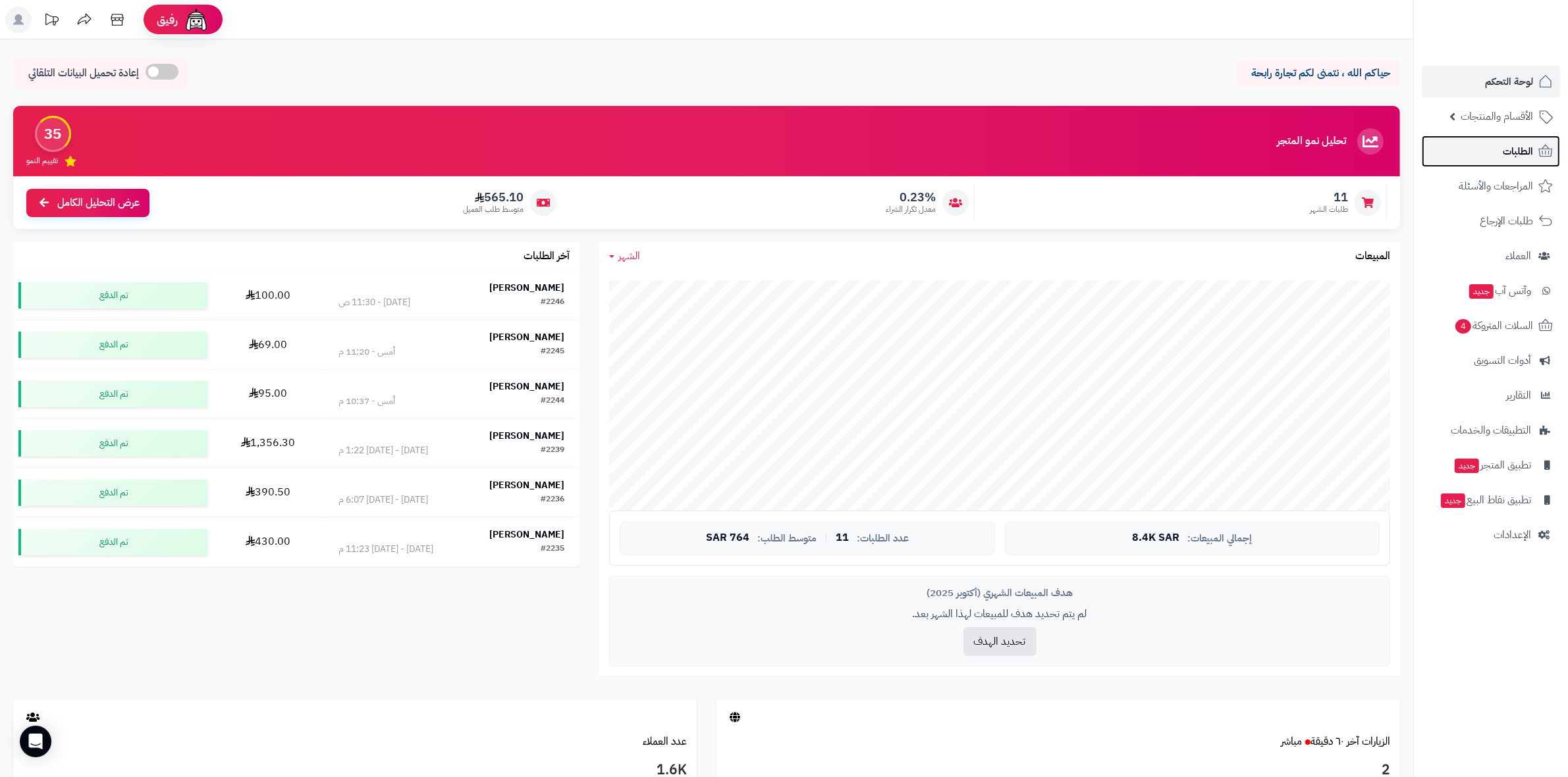
click at [1511, 156] on span "الطلبات" at bounding box center [1517, 151] width 31 height 18
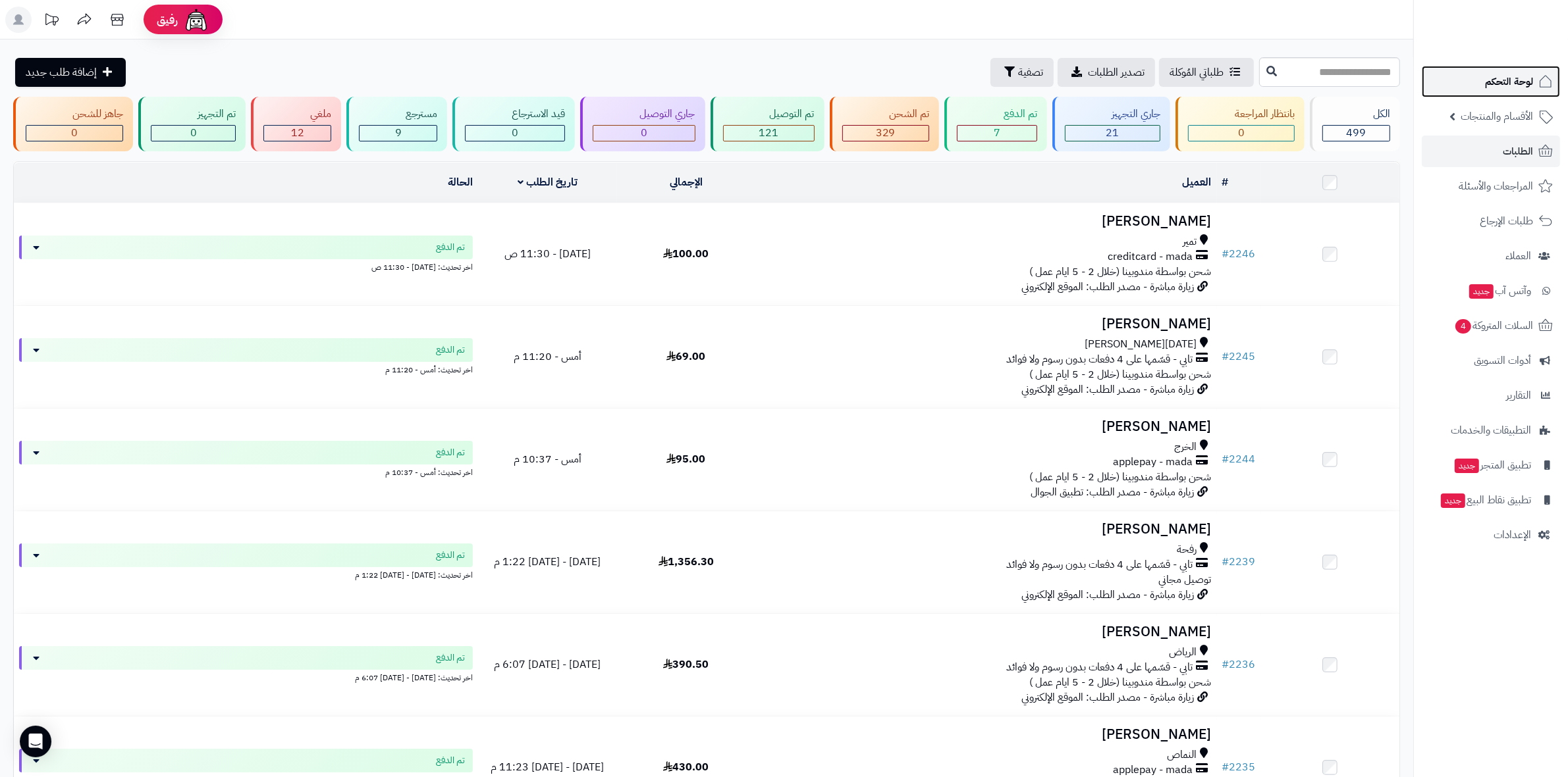
click at [1499, 79] on span "لوحة التحكم" at bounding box center [1508, 81] width 48 height 18
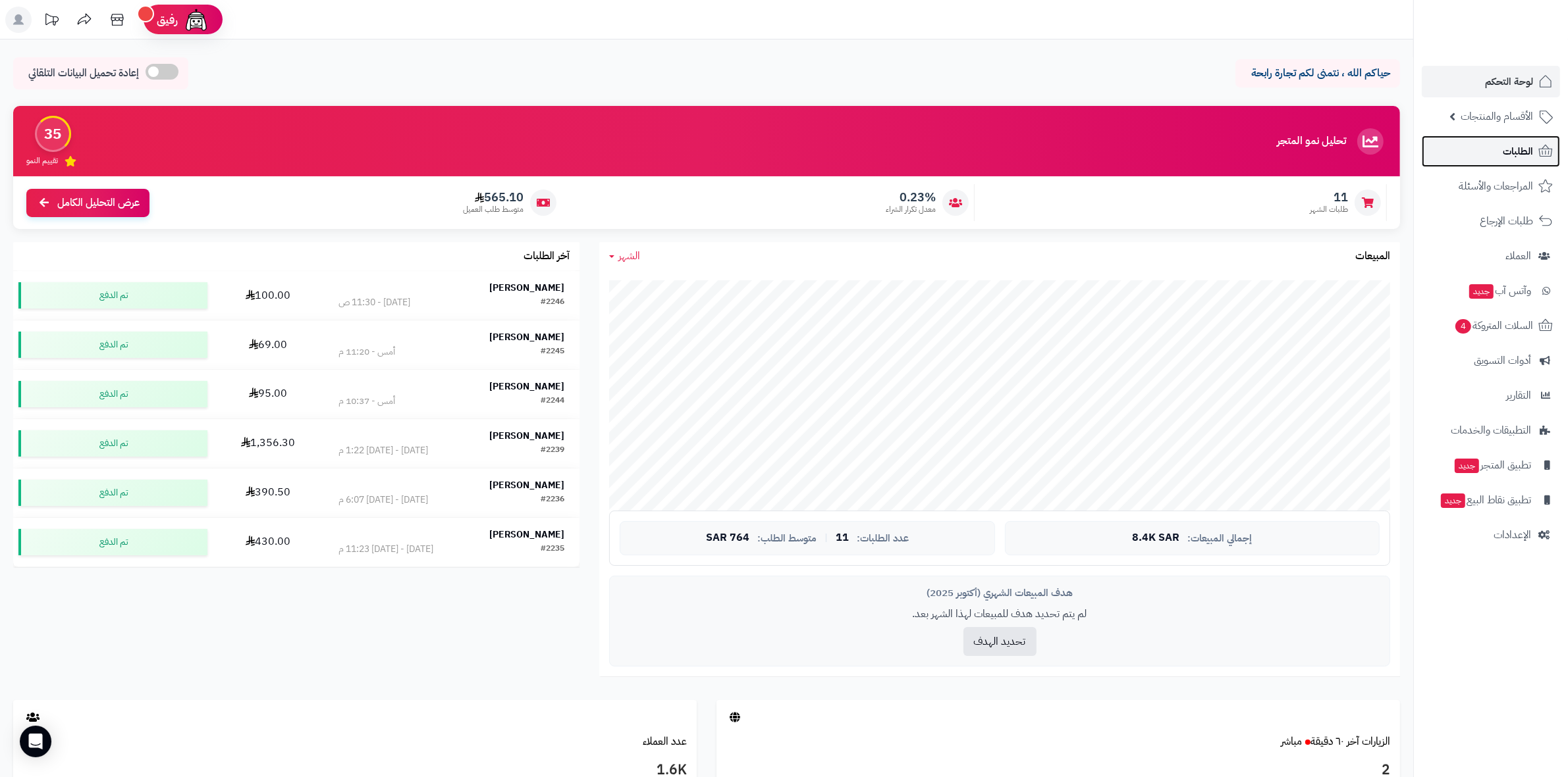
click at [1497, 150] on link "الطلبات" at bounding box center [1490, 152] width 139 height 31
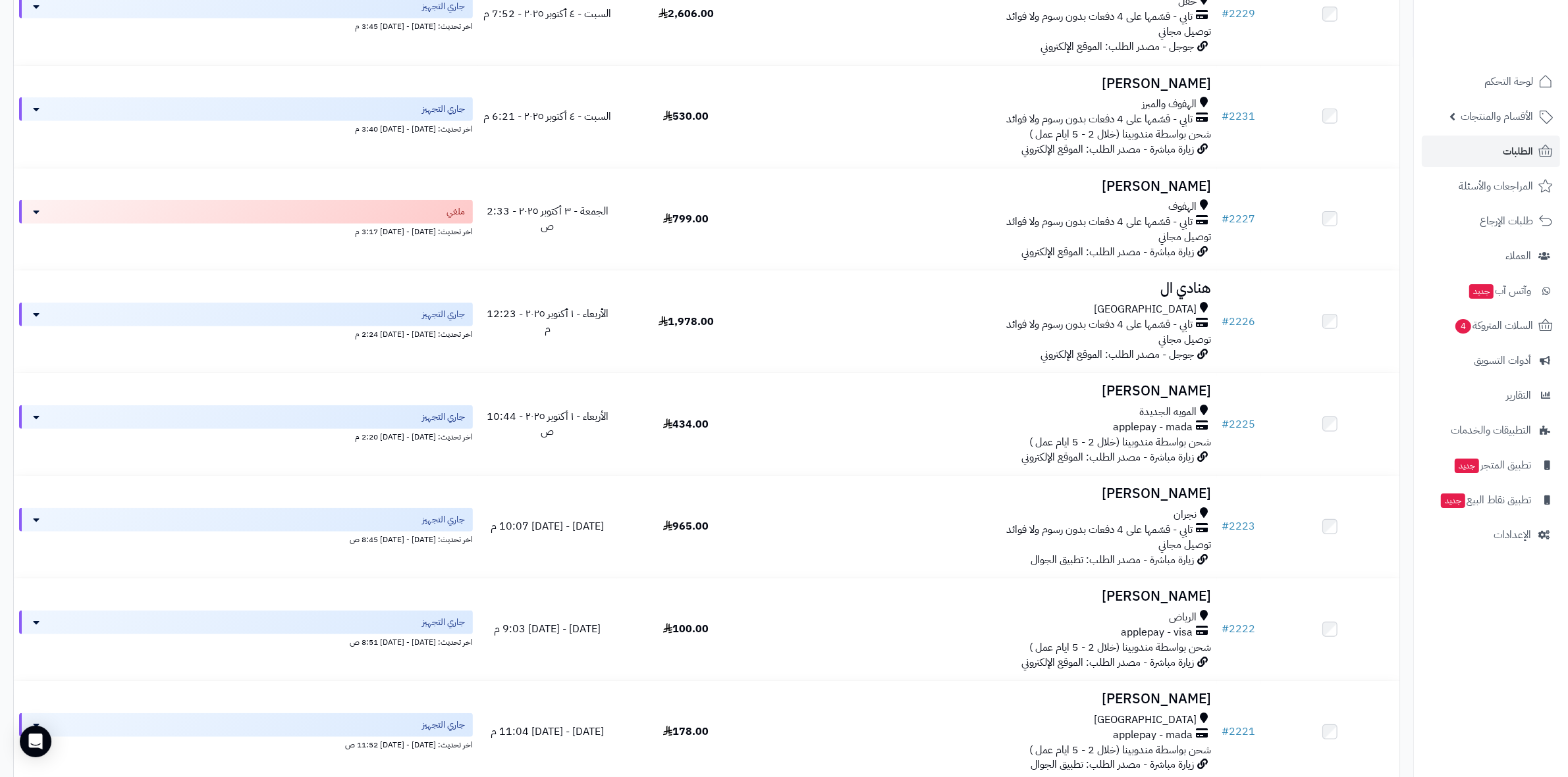
scroll to position [987, 0]
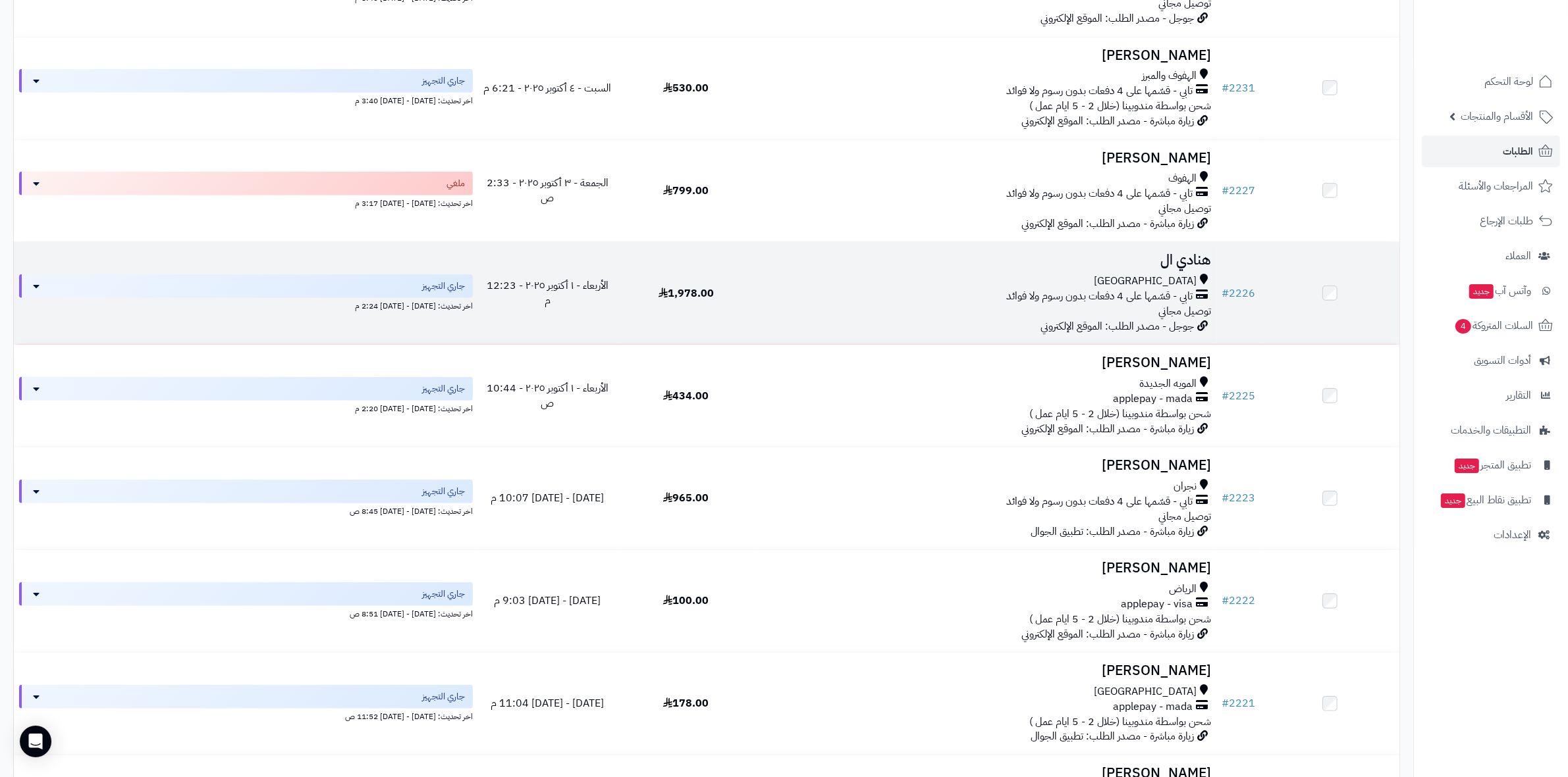
click at [1205, 254] on h3 "هنادي ال" at bounding box center [985, 260] width 451 height 15
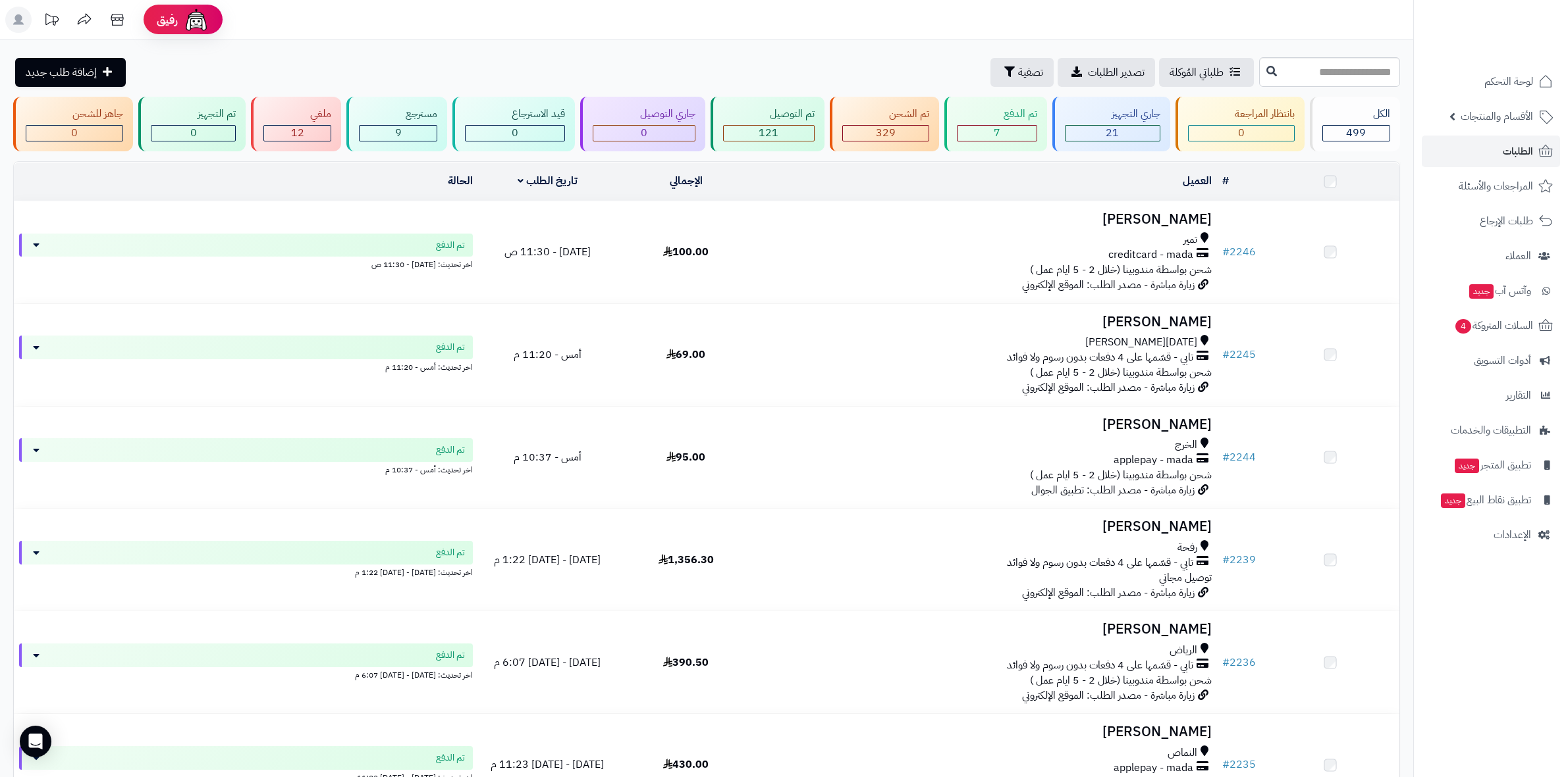
scroll to position [1070, 0]
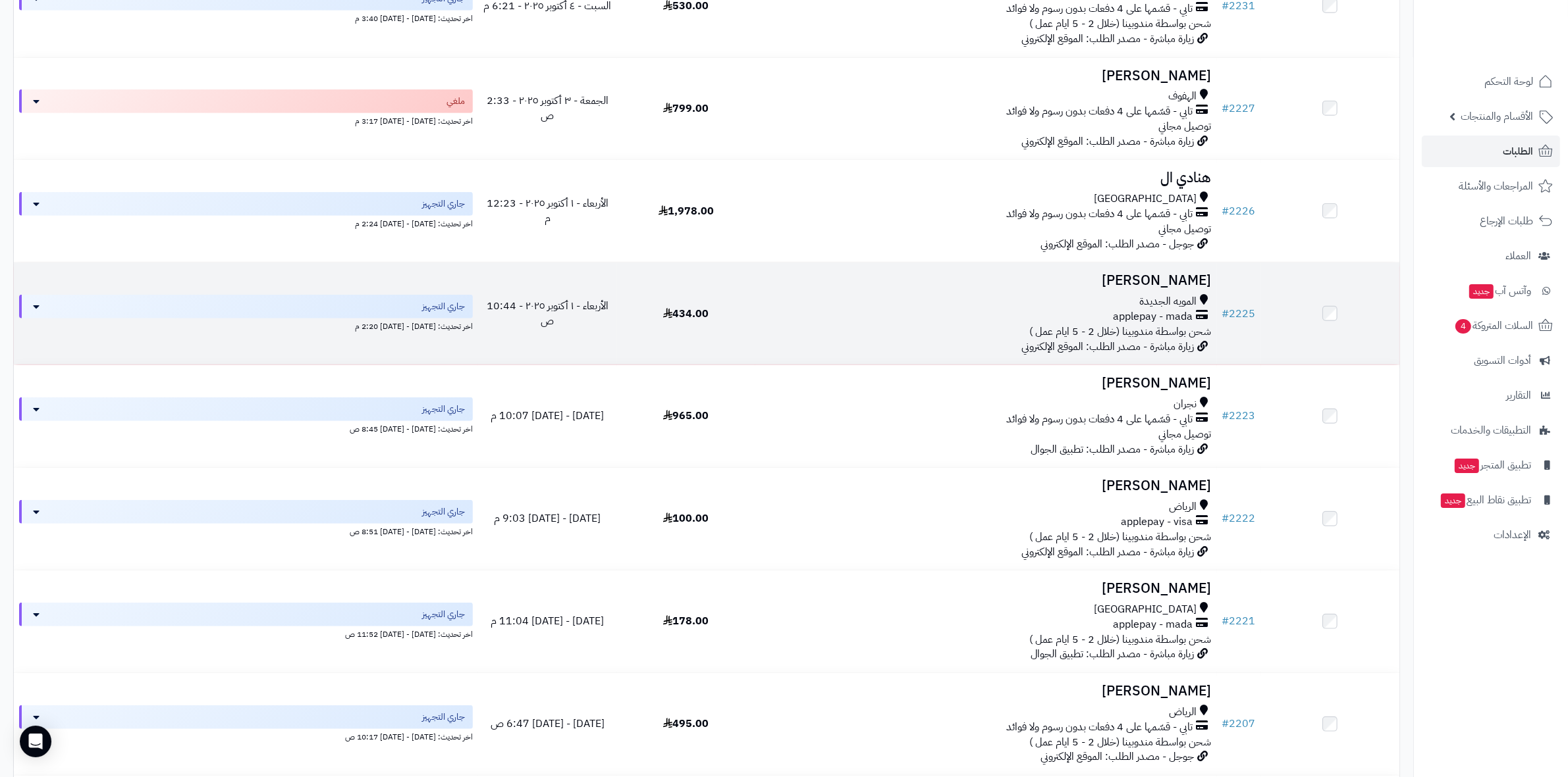
click at [1183, 275] on h3 "[PERSON_NAME]" at bounding box center [985, 280] width 451 height 15
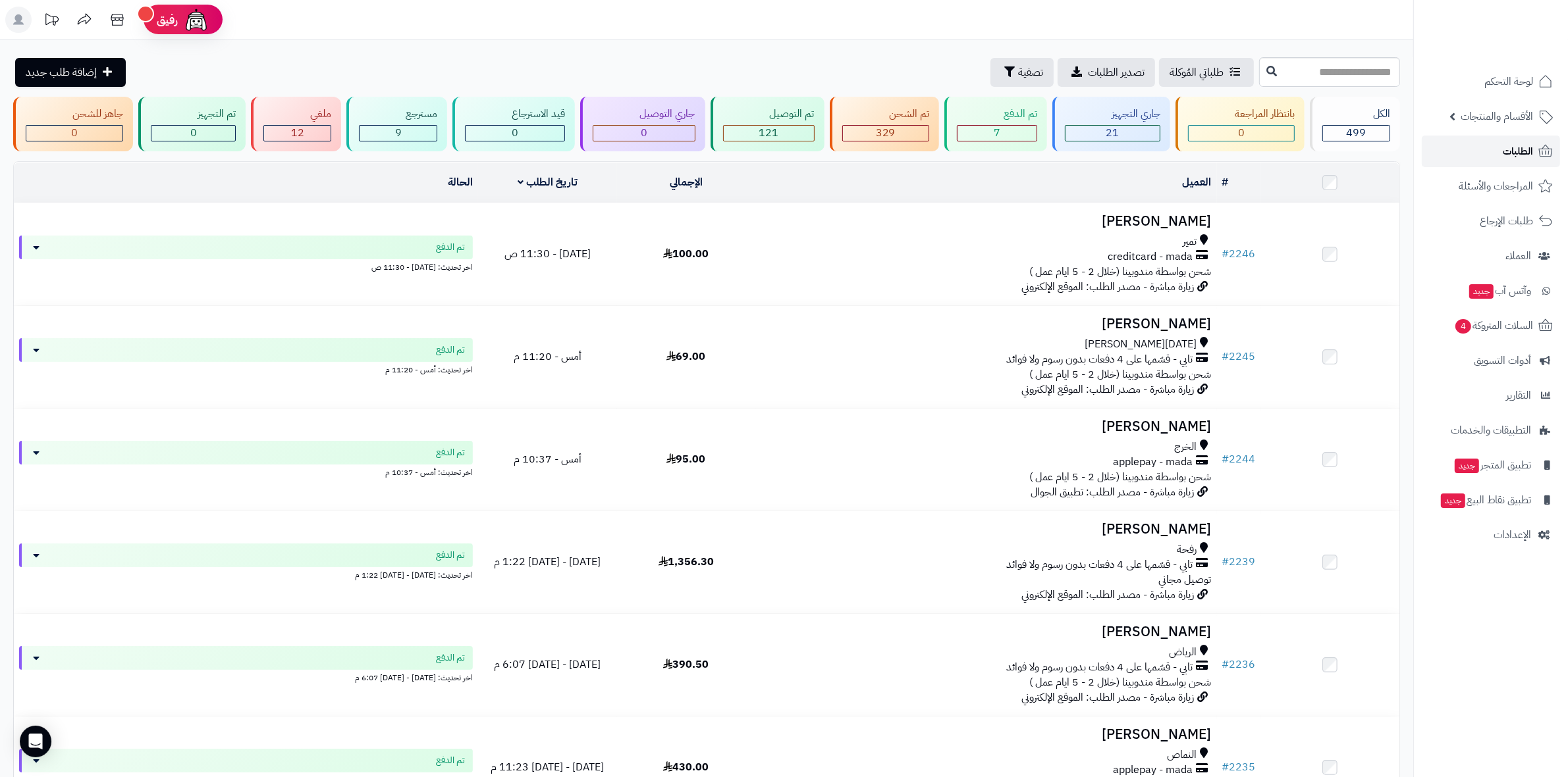
click at [1492, 149] on link "الطلبات" at bounding box center [1490, 152] width 139 height 31
